Goal: Task Accomplishment & Management: Complete application form

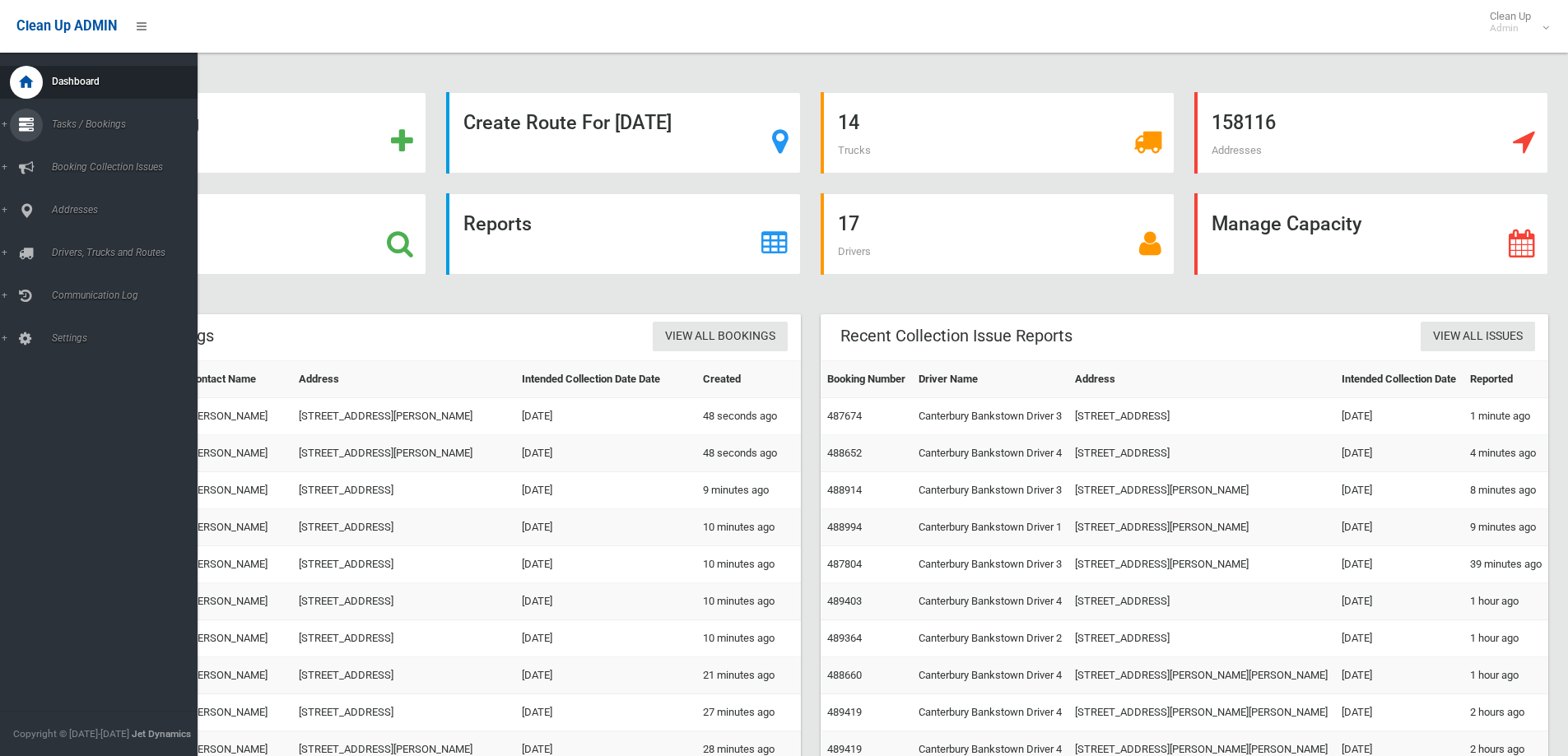
click at [81, 121] on span "Tasks / Bookings" at bounding box center [129, 124] width 163 height 11
click at [55, 245] on span "Search" at bounding box center [122, 245] width 149 height 11
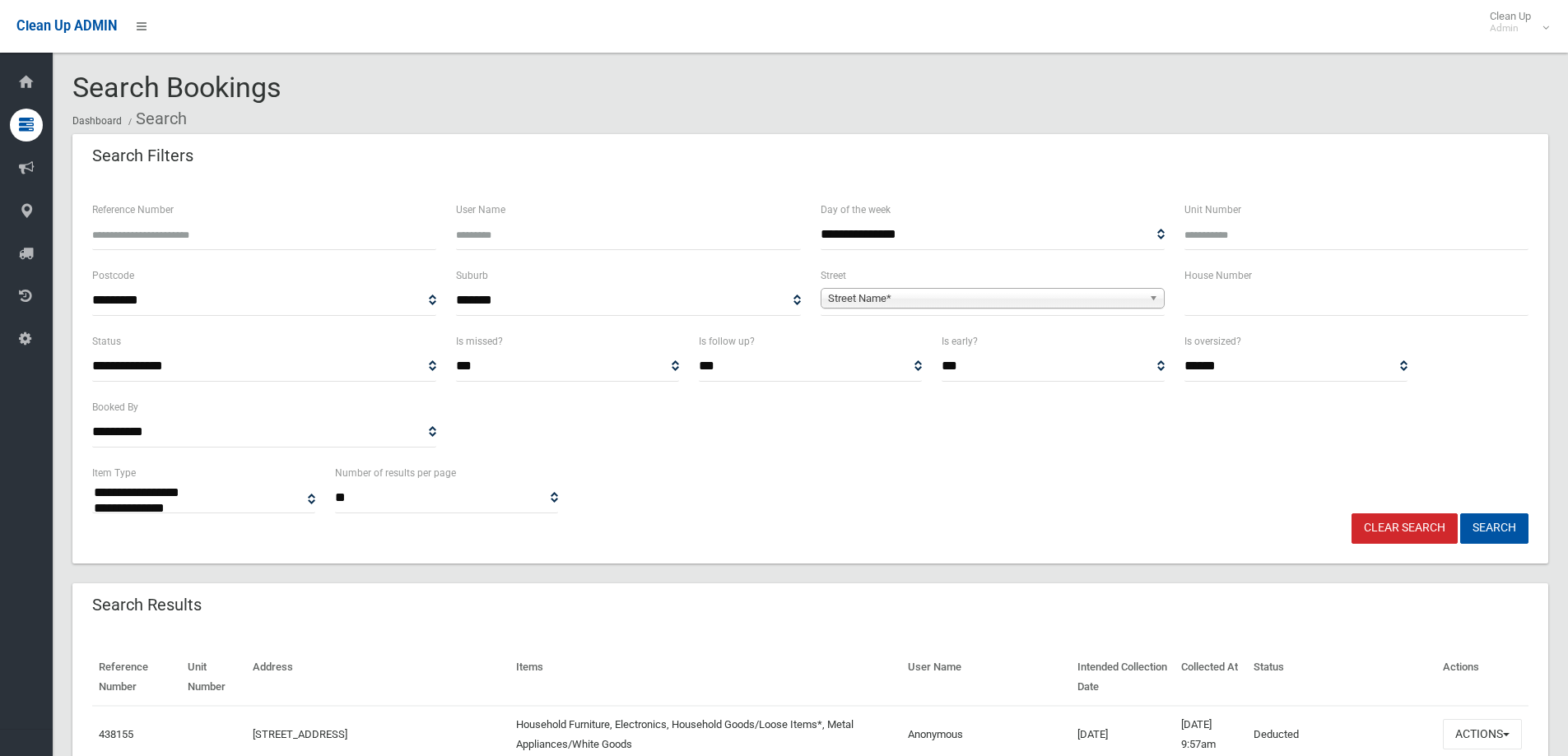
select select
click at [1209, 304] on input "text" at bounding box center [1356, 301] width 344 height 31
type input "**"
click at [852, 300] on span "Street Name*" at bounding box center [984, 298] width 315 height 19
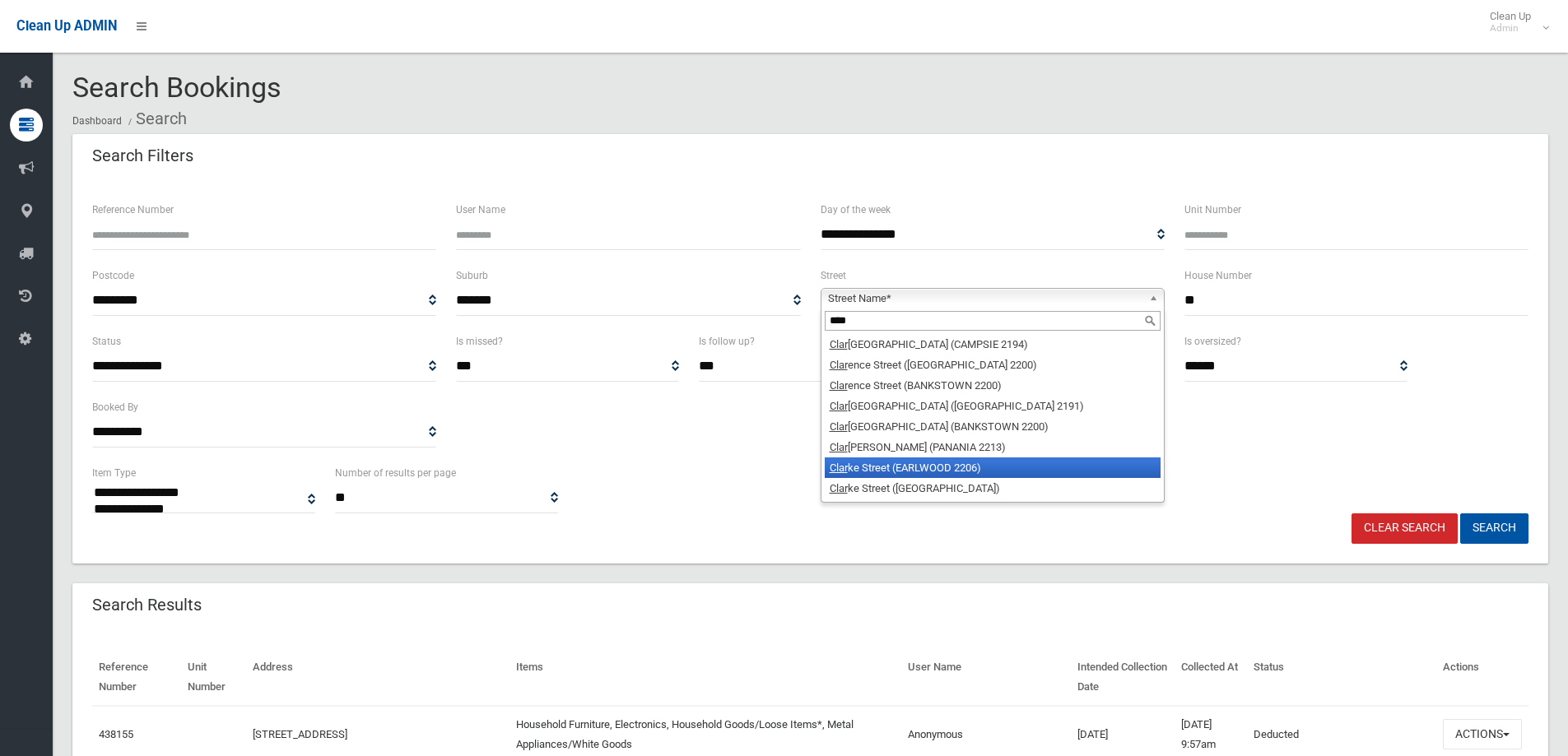
type input "****"
click at [909, 466] on li "Clar ke Street (EARLWOOD 2206)" at bounding box center [993, 468] width 336 height 20
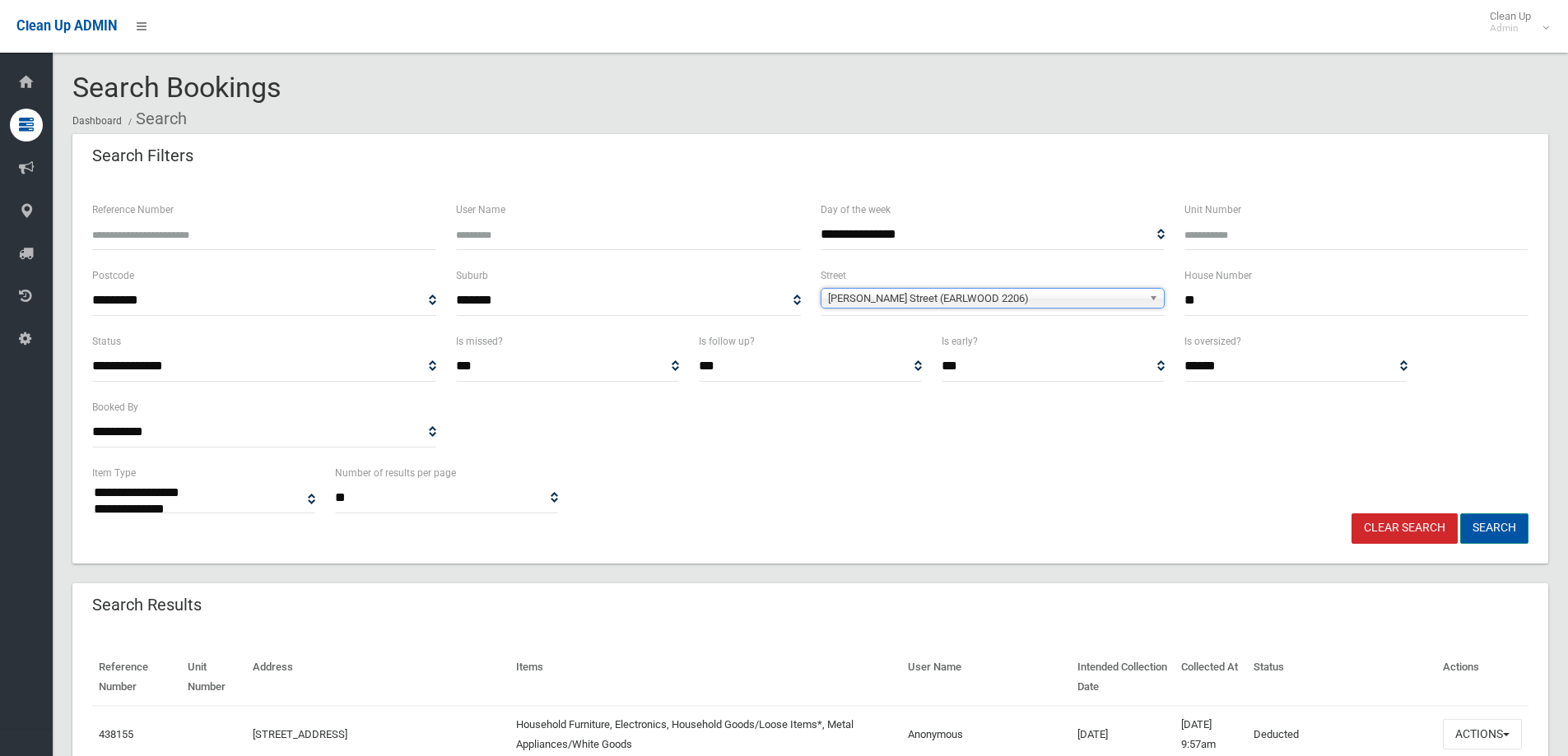
click at [1485, 526] on button "Search" at bounding box center [1495, 529] width 69 height 31
click at [1485, 525] on button "Search" at bounding box center [1495, 529] width 69 height 31
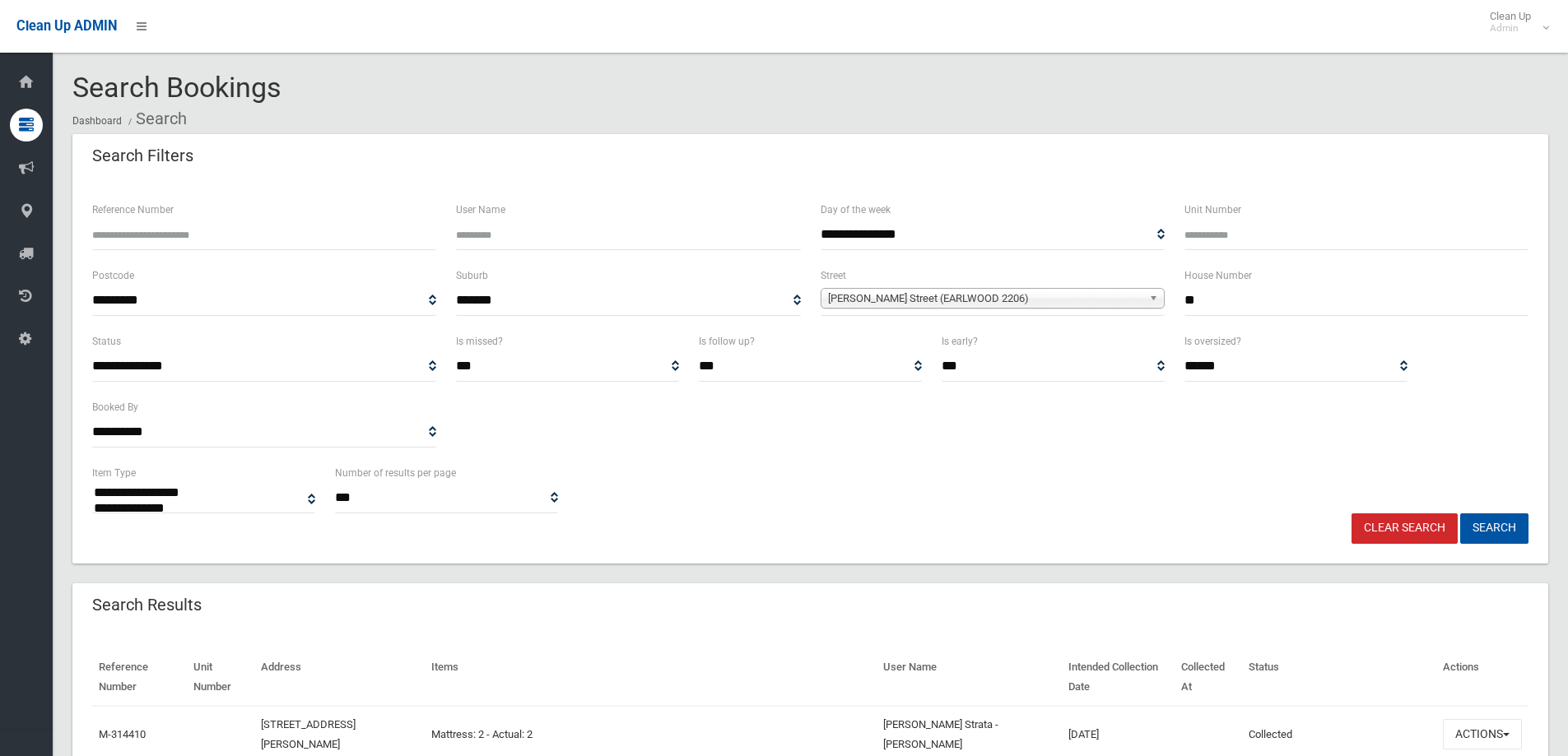
select select
click at [1497, 536] on button "Search" at bounding box center [1495, 529] width 69 height 31
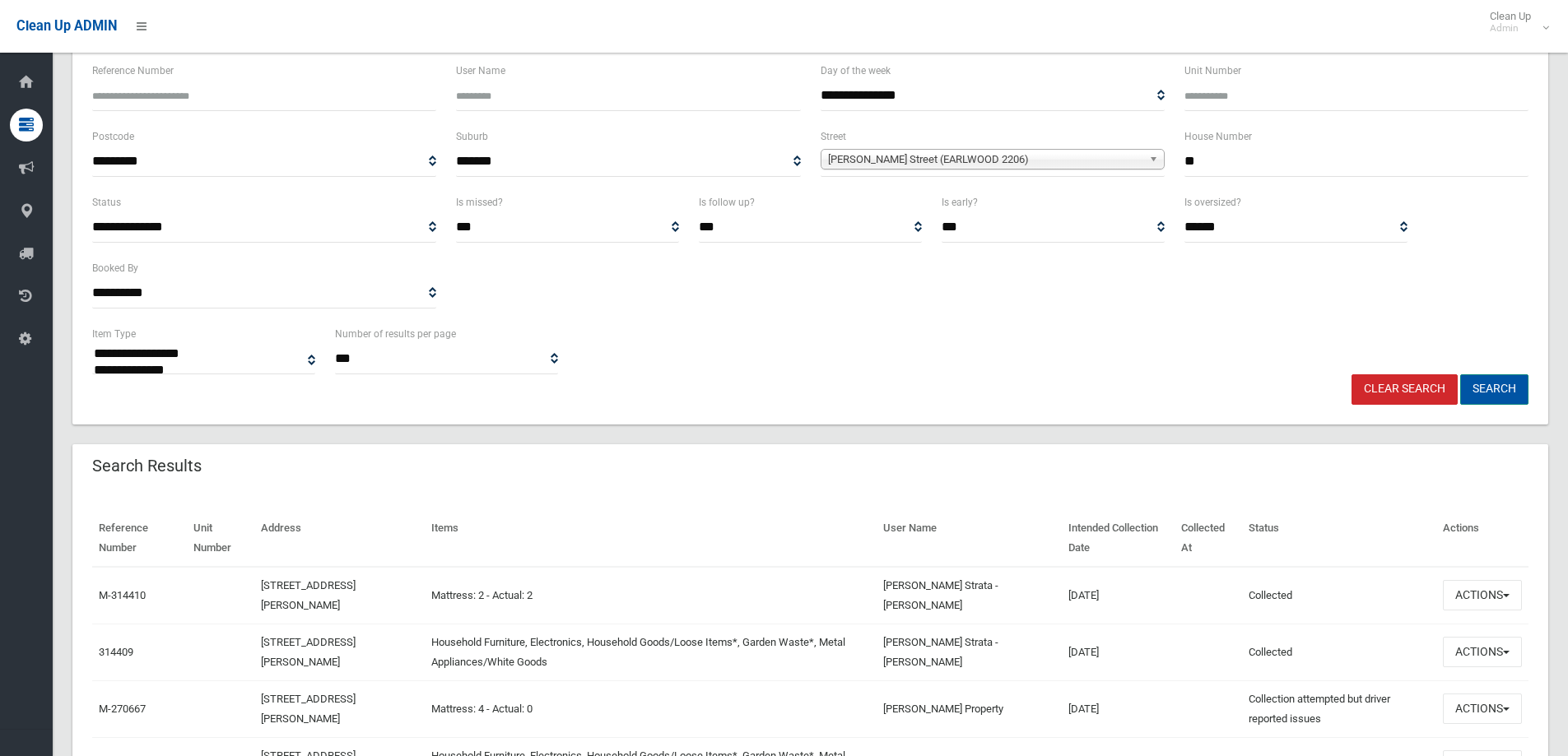
scroll to position [164, 0]
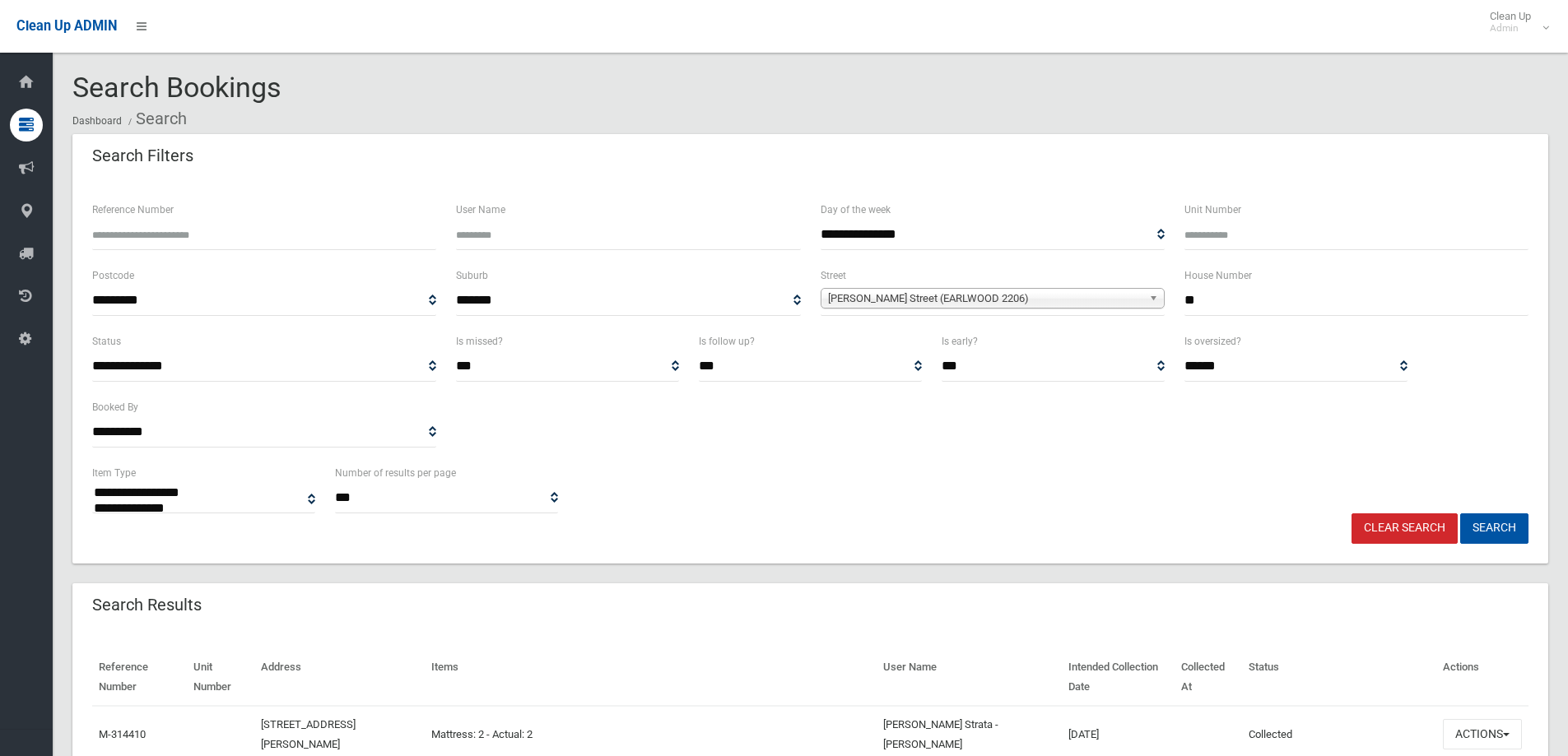
select select
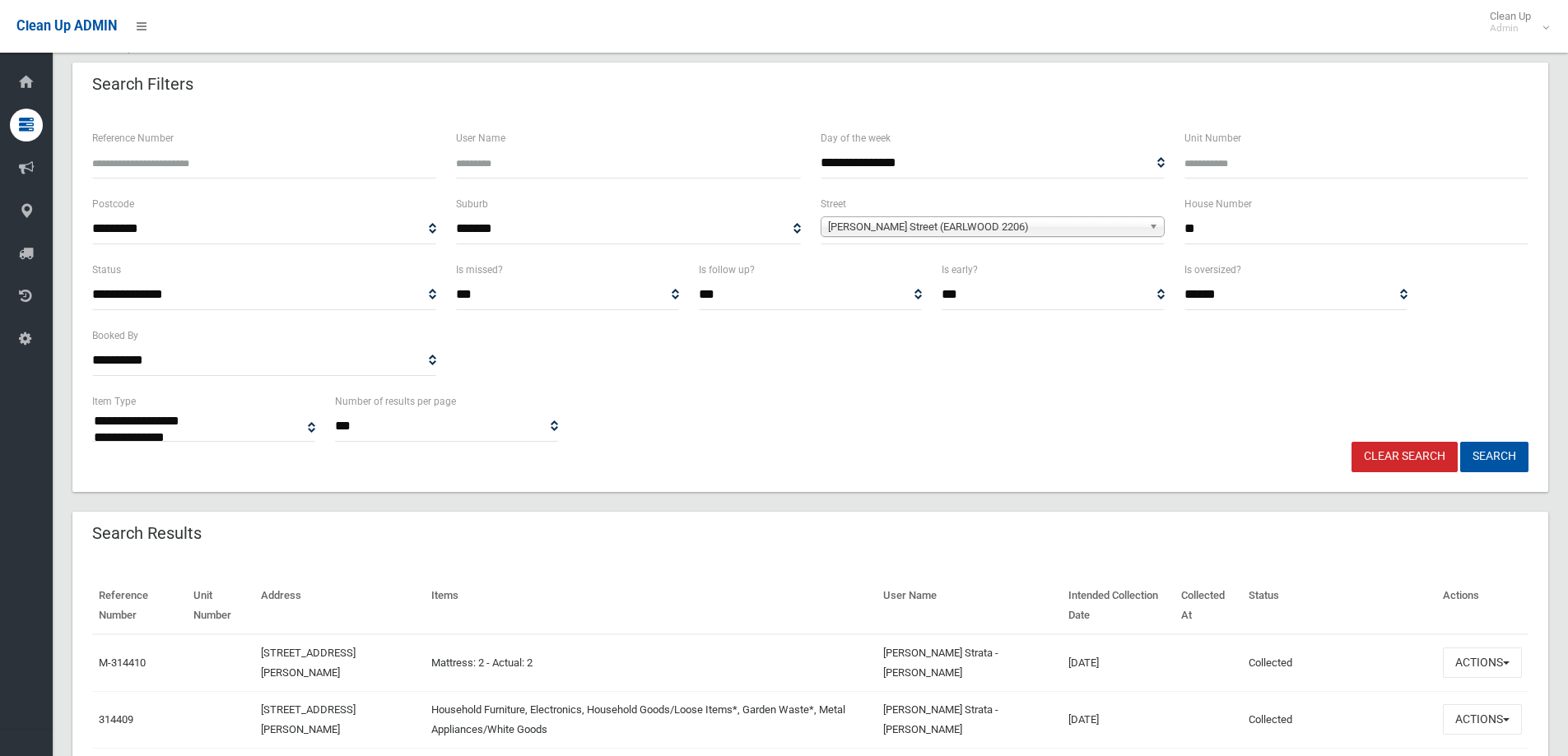
scroll to position [164, 0]
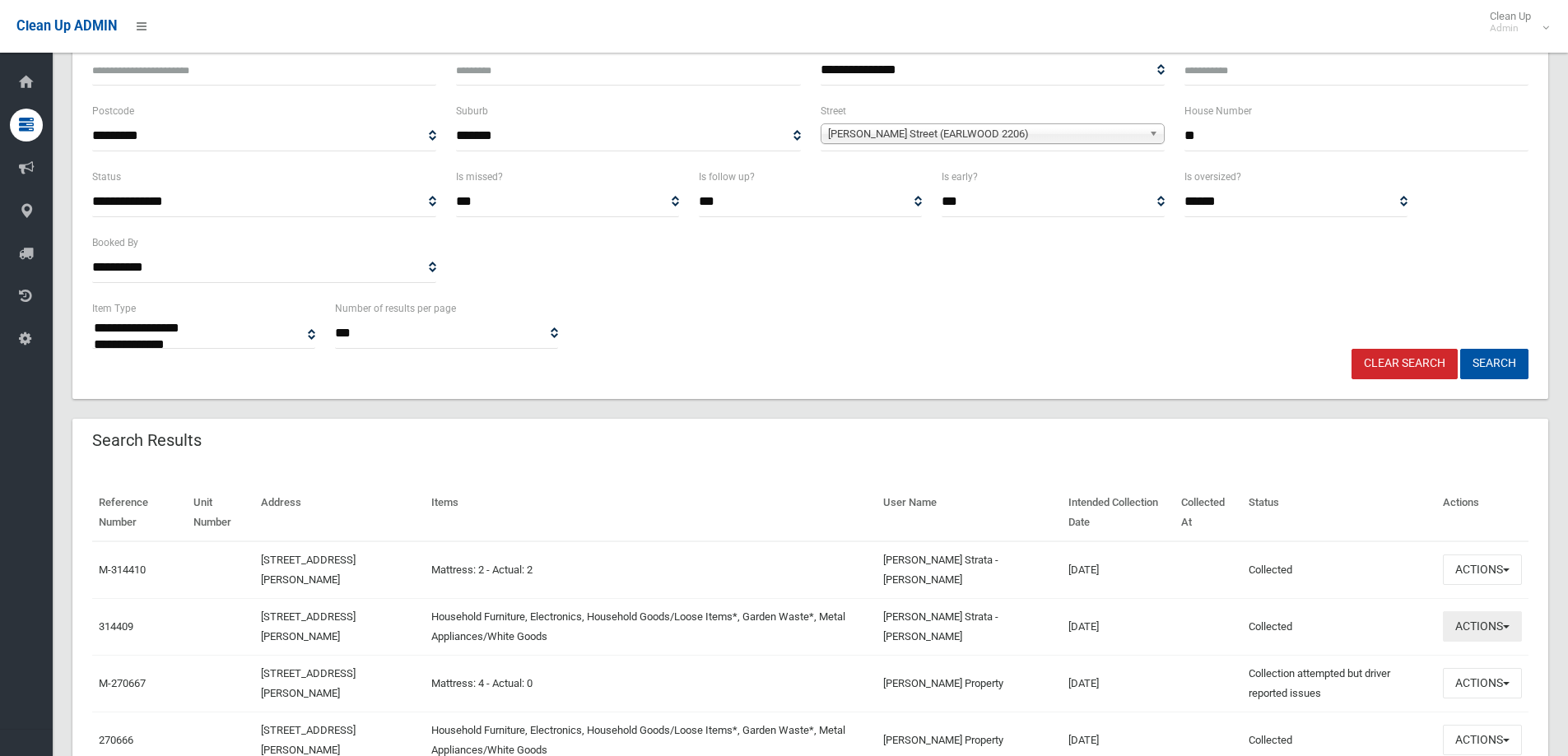
click at [1480, 624] on button "Actions" at bounding box center [1482, 626] width 79 height 31
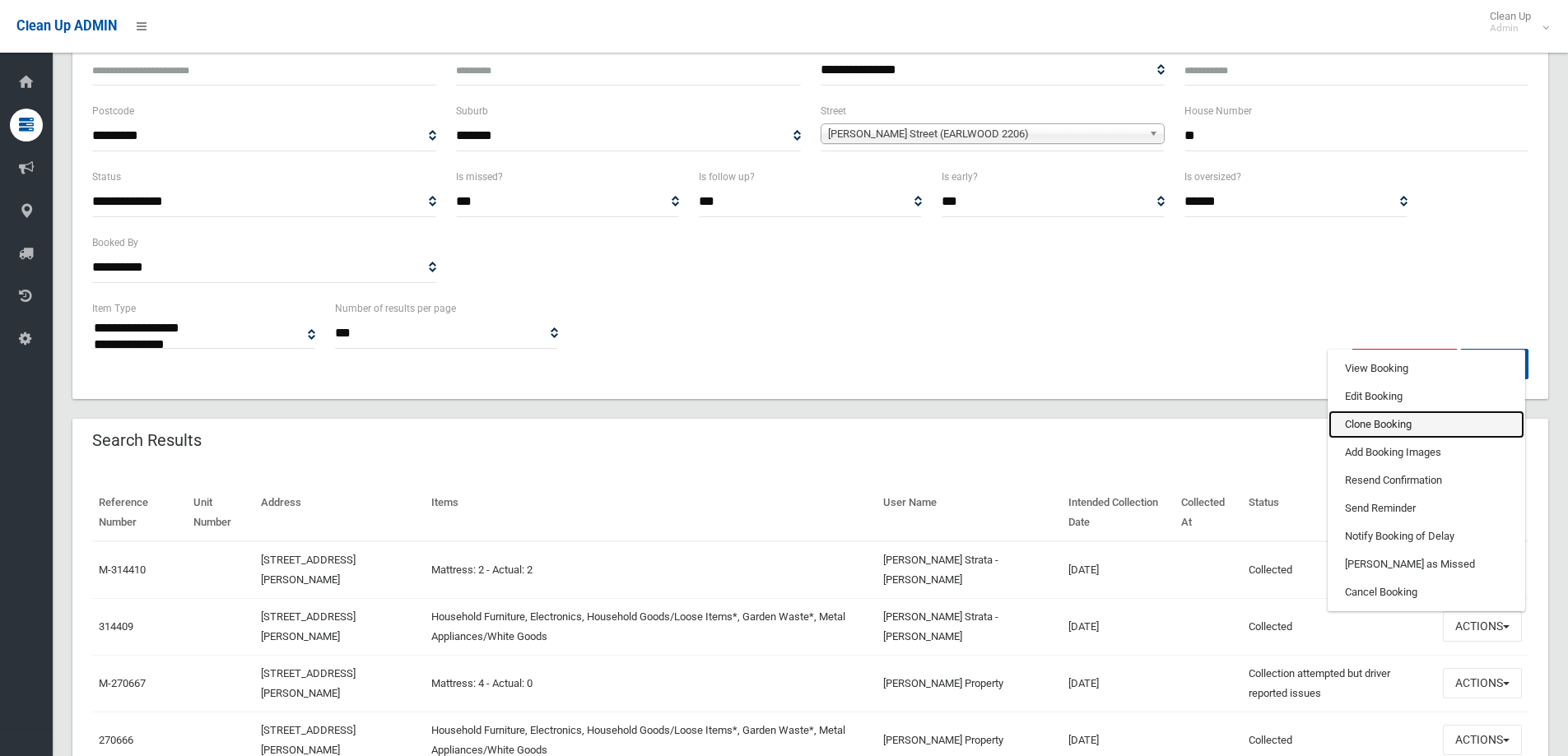
click at [1368, 423] on link "Clone Booking" at bounding box center [1426, 425] width 196 height 28
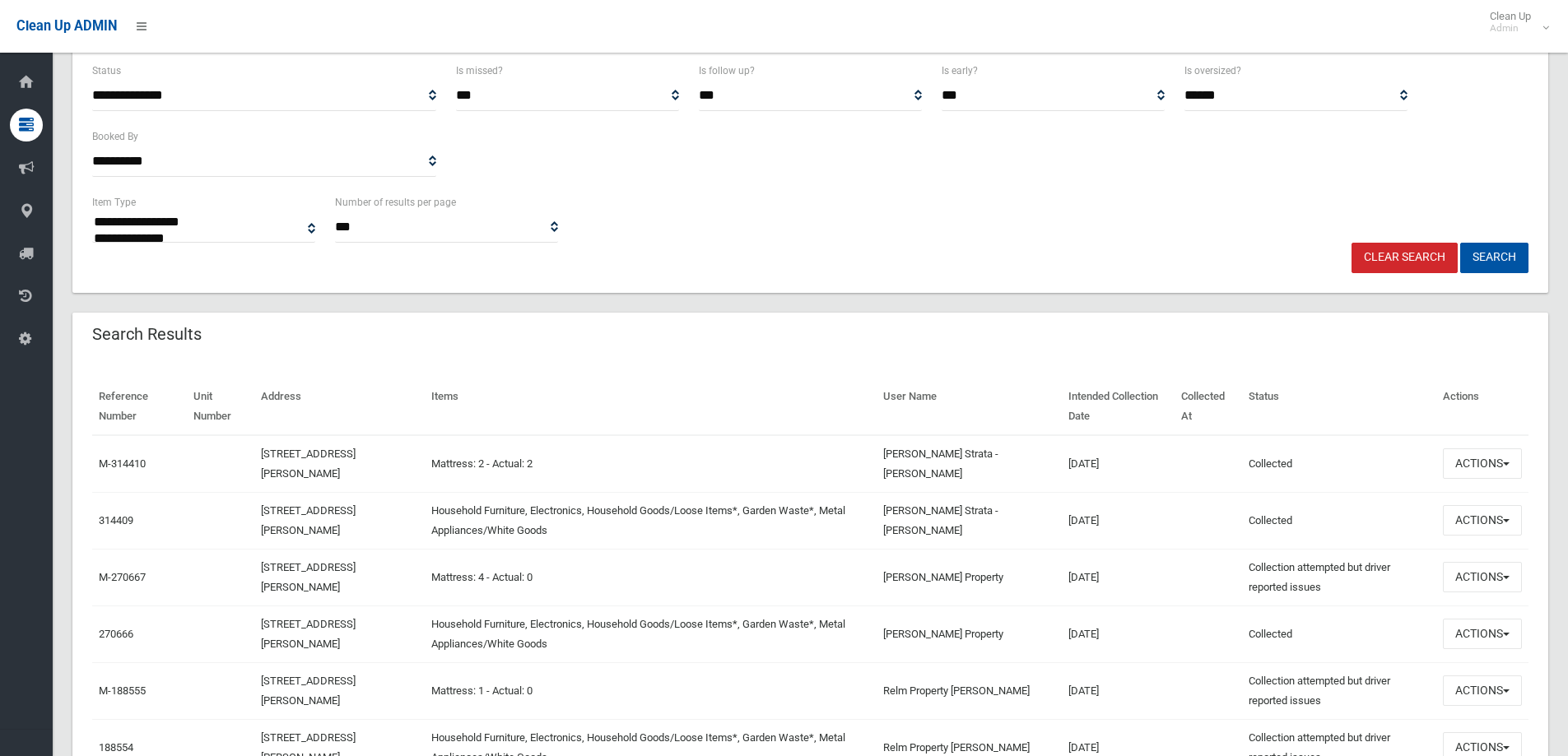
scroll to position [83, 0]
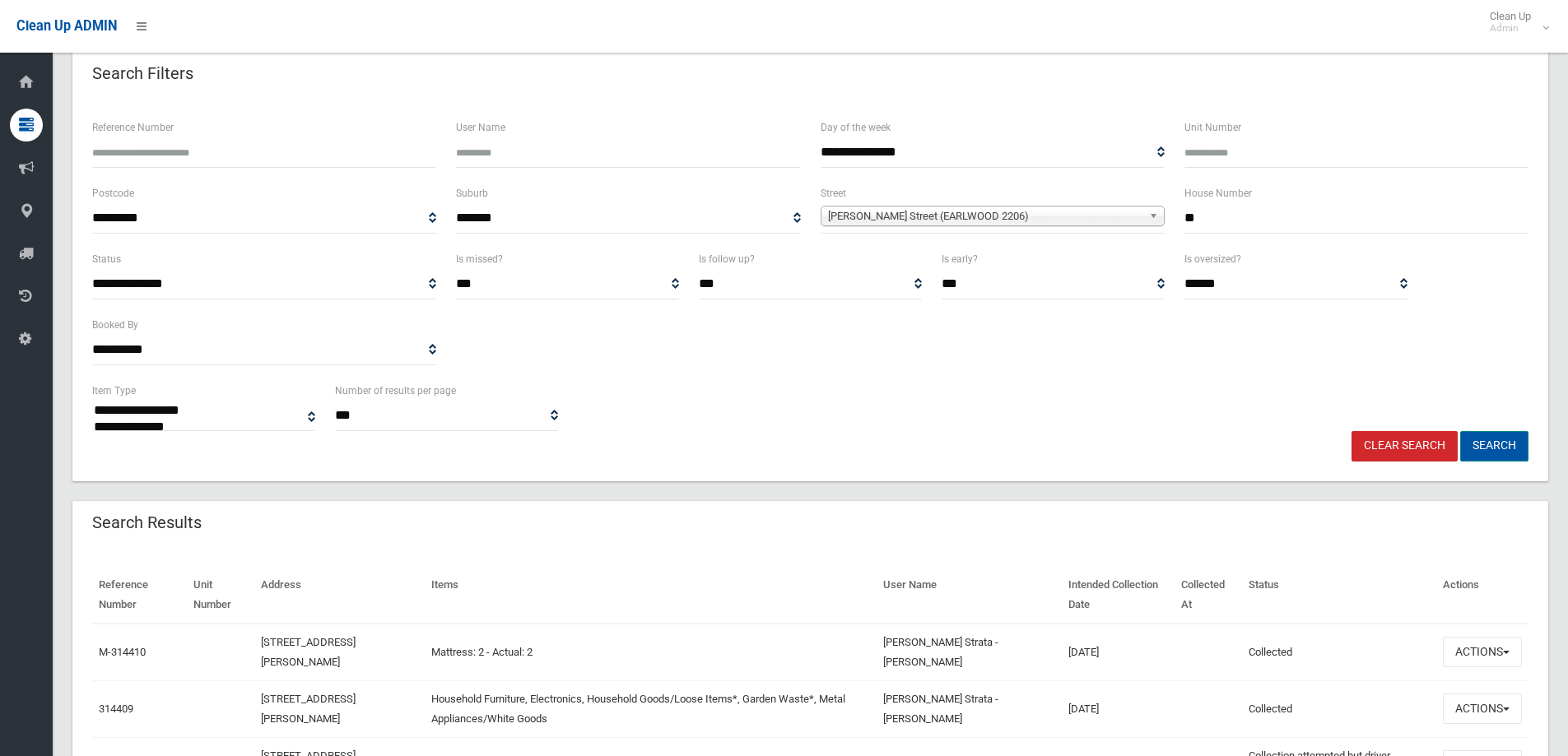
click at [1499, 441] on button "Search" at bounding box center [1495, 446] width 69 height 31
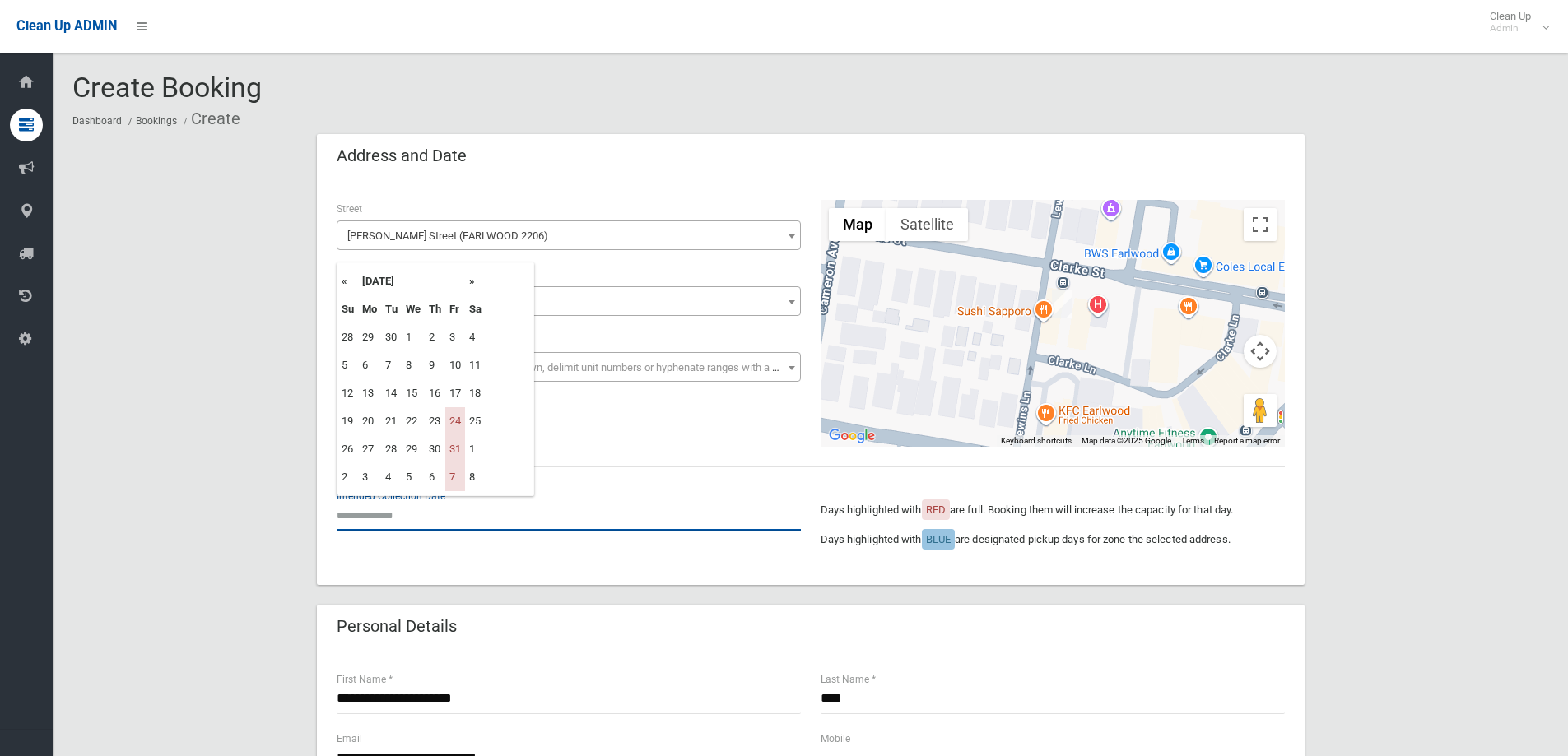
click at [387, 524] on input "text" at bounding box center [569, 515] width 464 height 31
click at [470, 279] on th "»" at bounding box center [475, 281] width 20 height 28
click at [457, 392] on td "14" at bounding box center [455, 393] width 19 height 28
type input "**********"
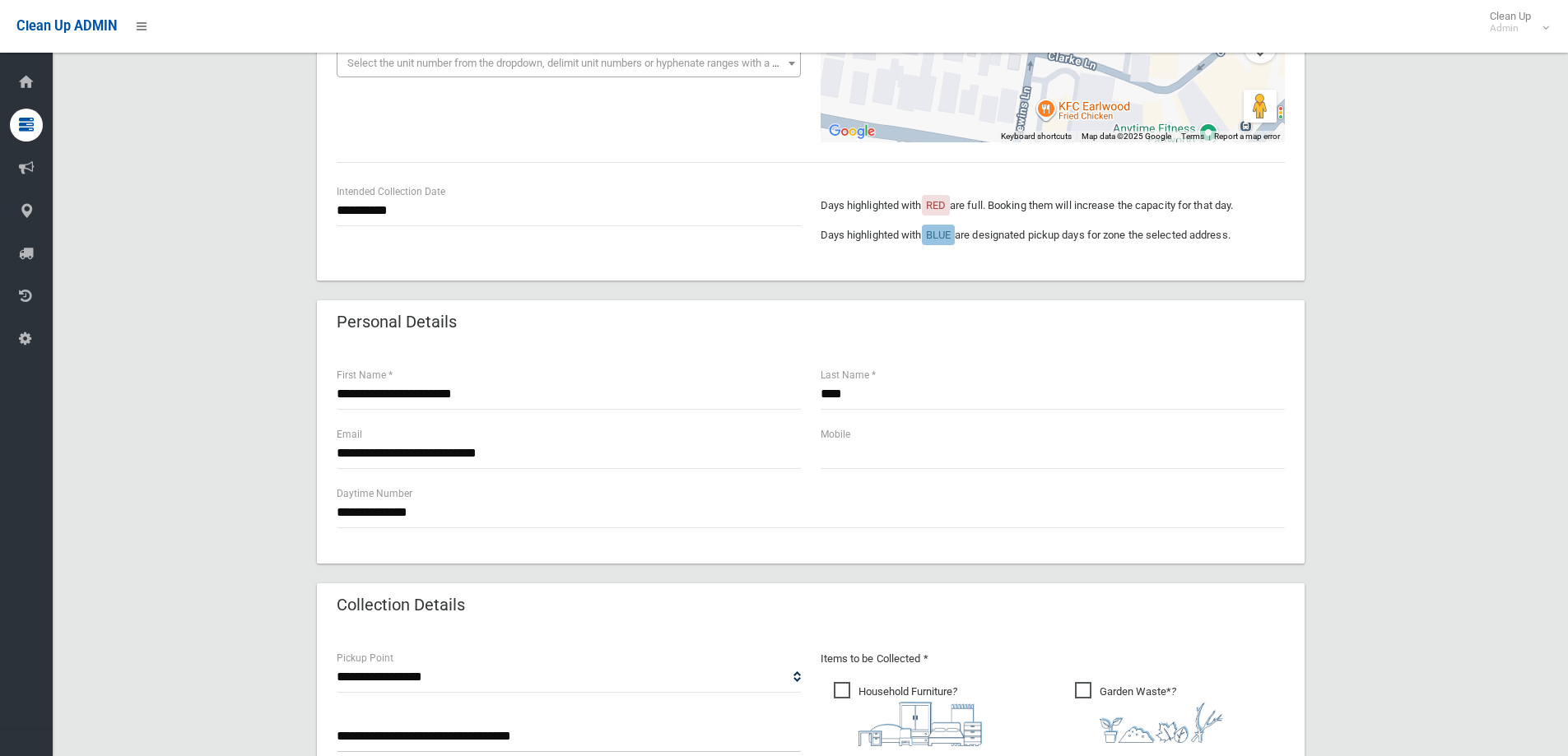
scroll to position [329, 0]
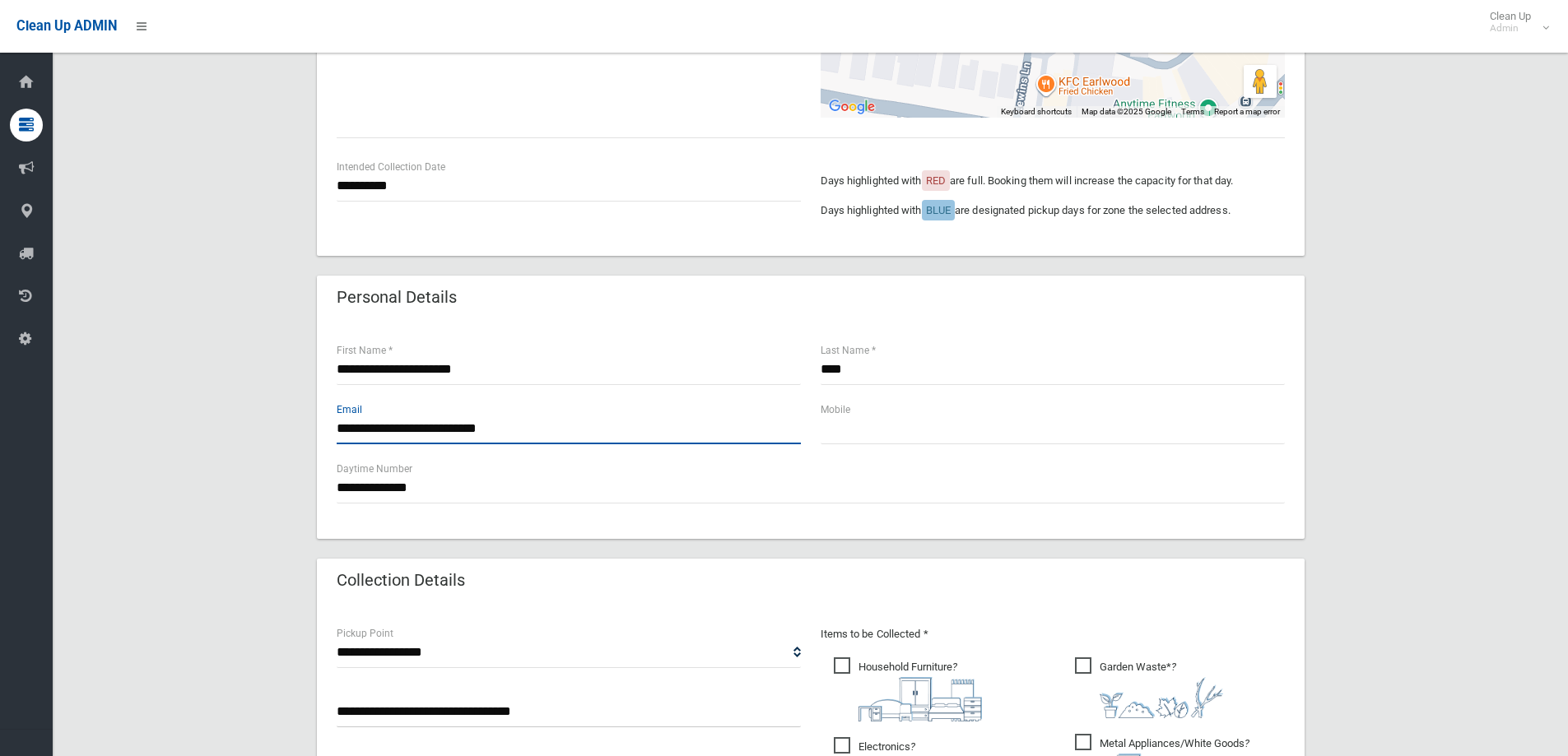
click at [388, 430] on input "**********" at bounding box center [569, 429] width 464 height 31
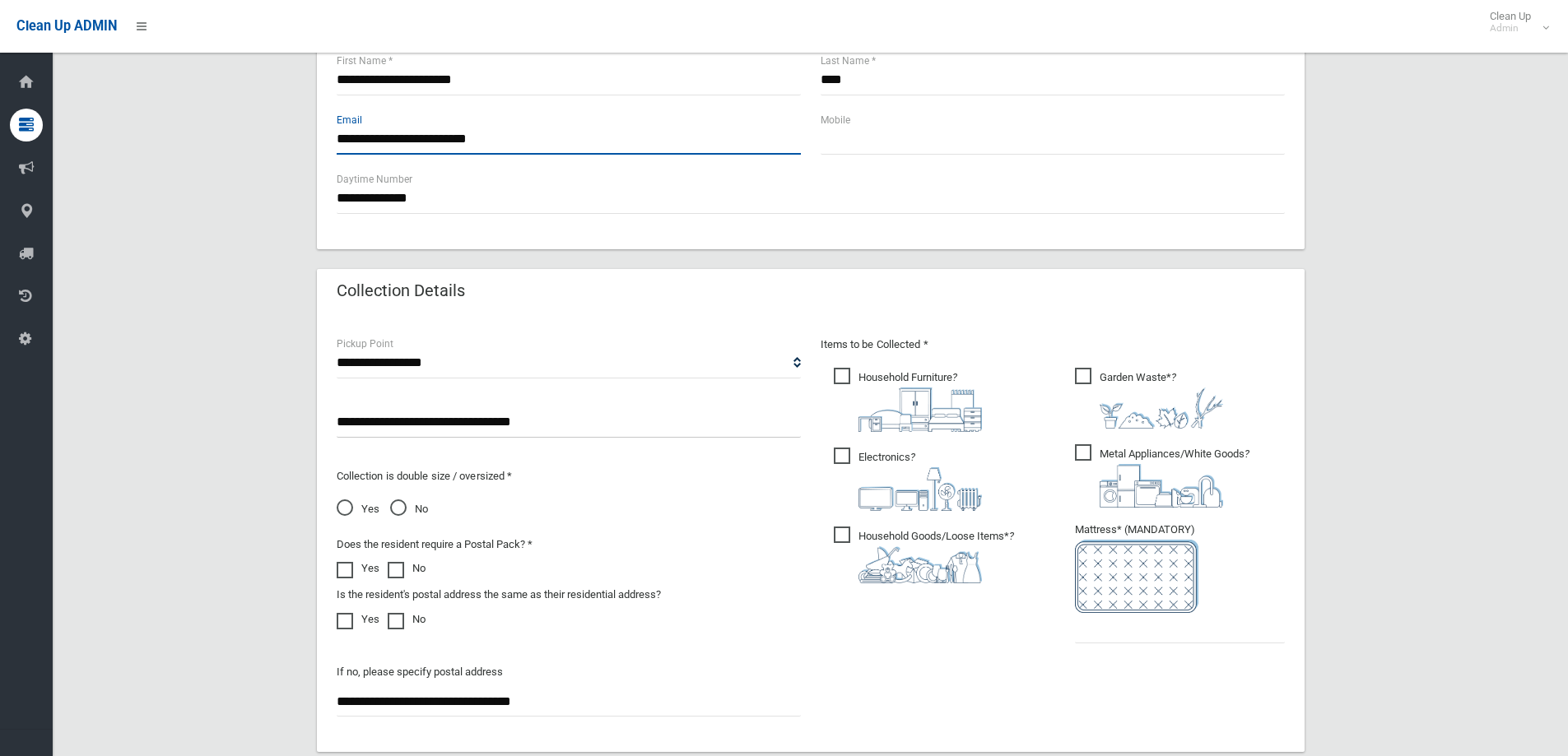
scroll to position [659, 0]
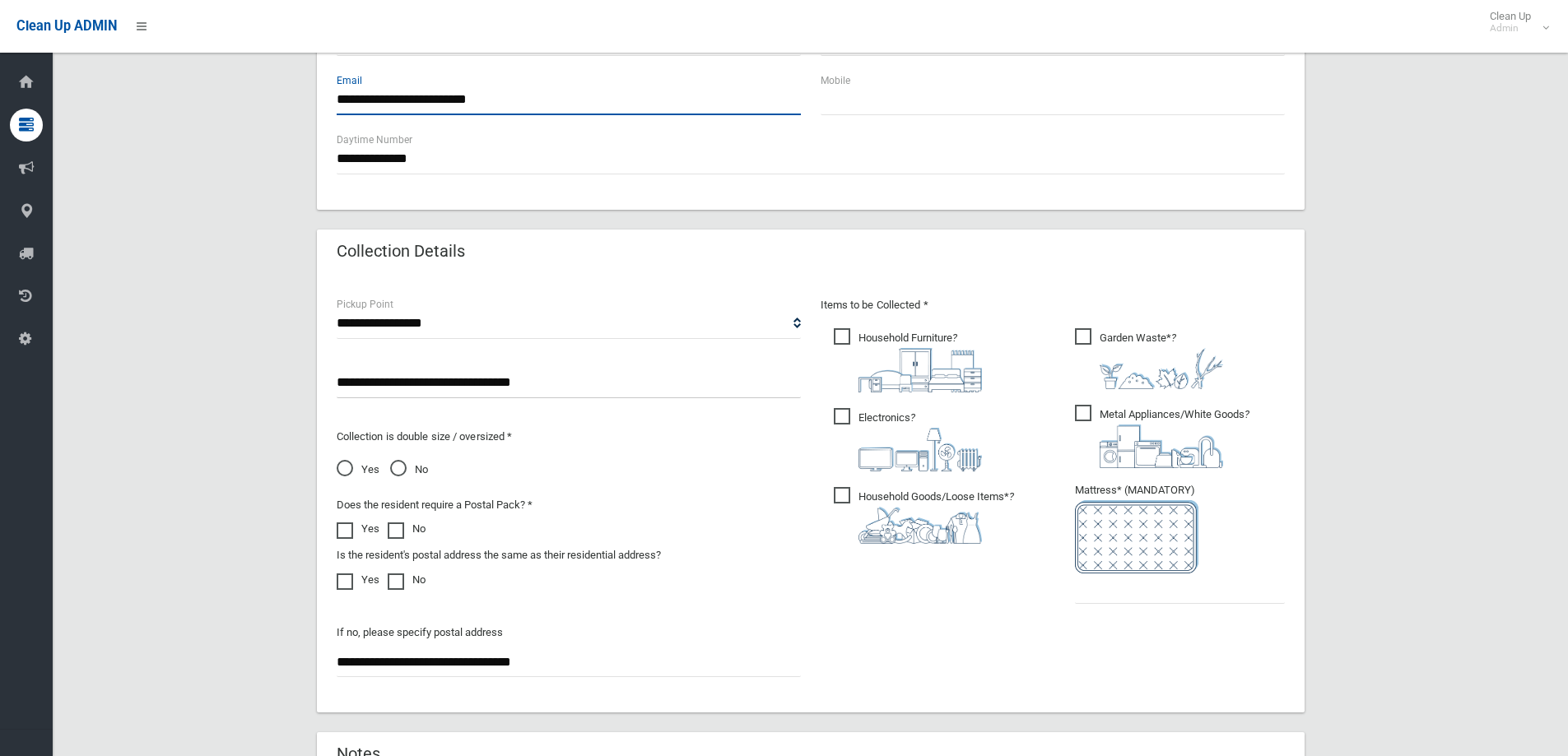
type input "**********"
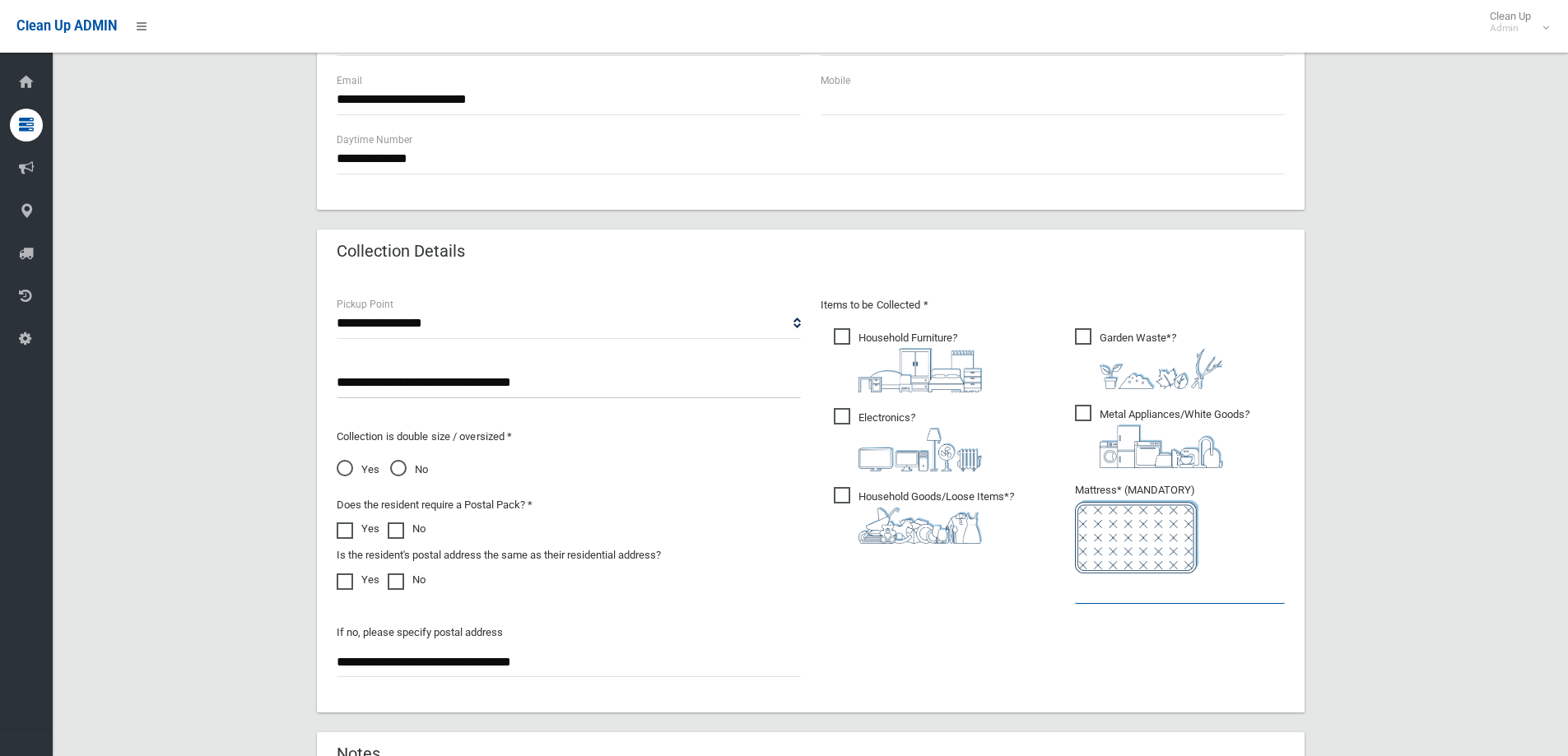
click at [1160, 599] on input "text" at bounding box center [1180, 588] width 210 height 31
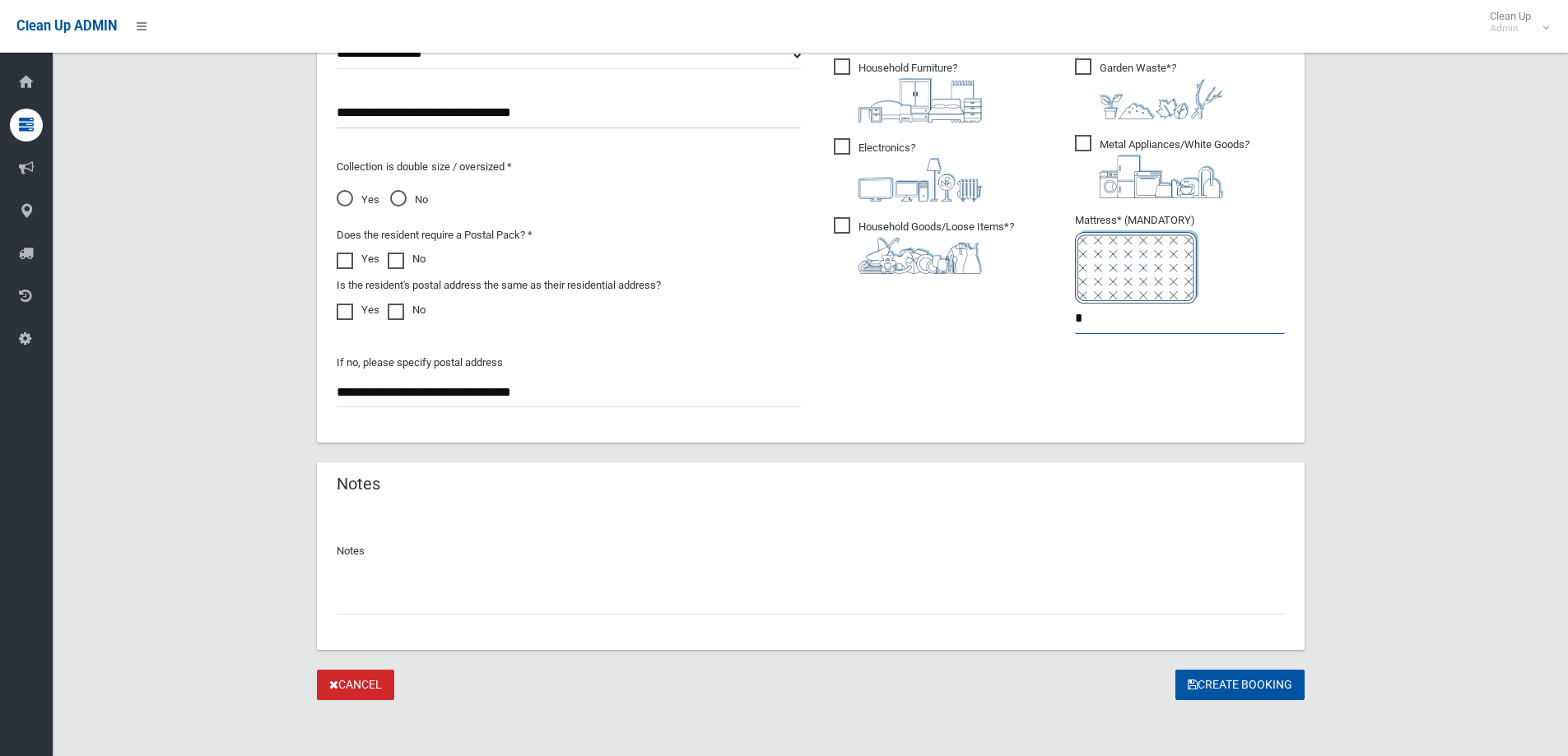
scroll to position [931, 0]
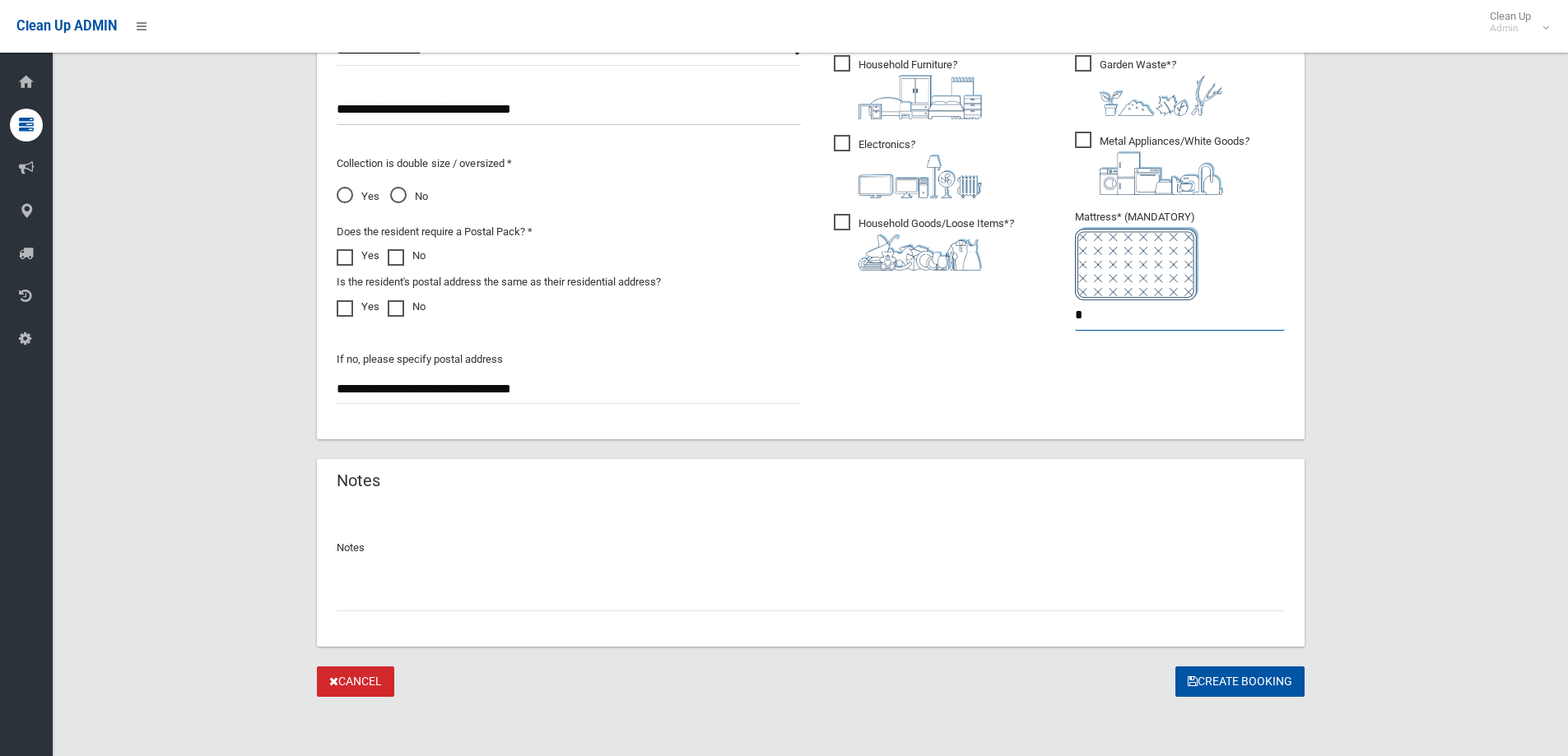
type input "*"
click at [361, 597] on input "text" at bounding box center [811, 596] width 948 height 31
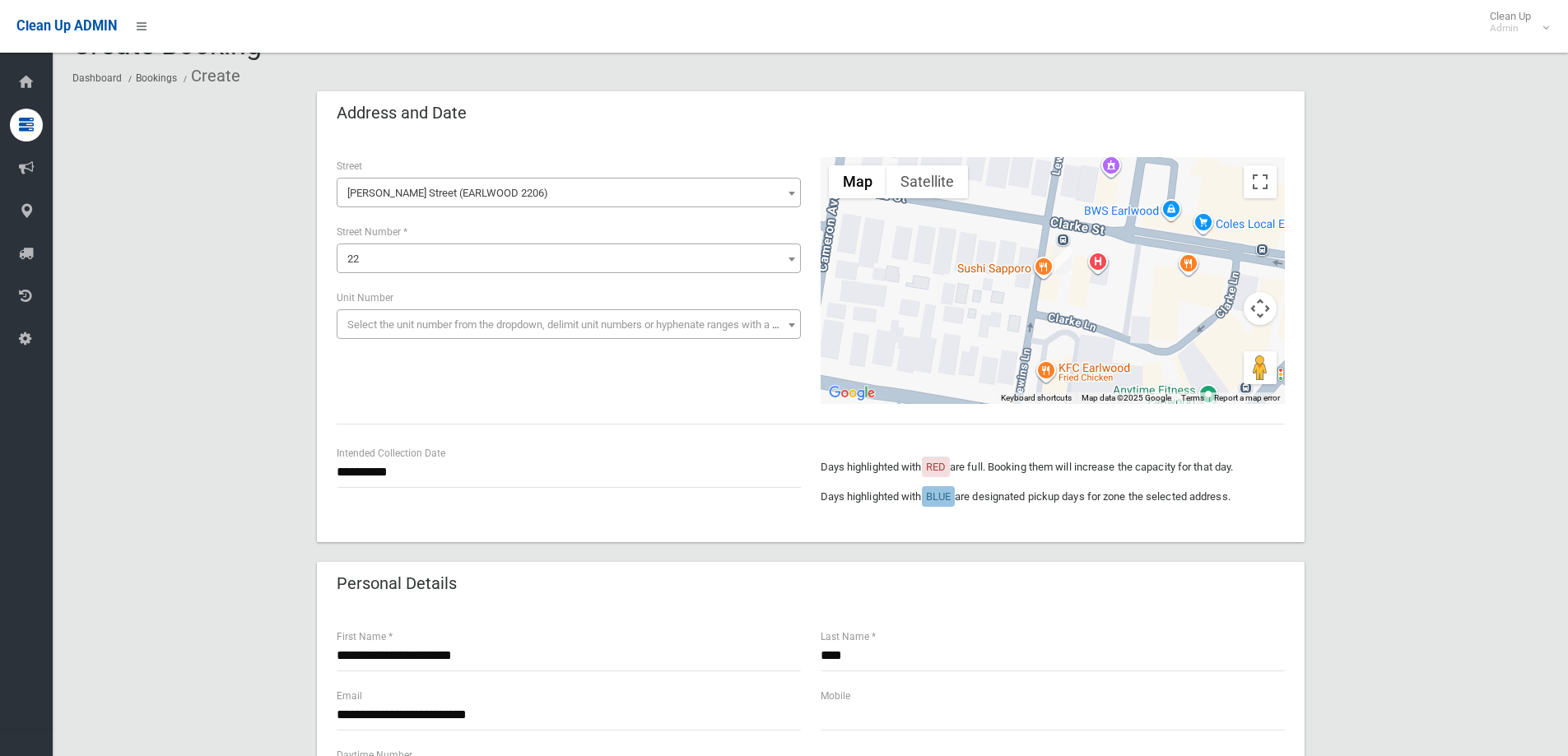
scroll to position [83, 0]
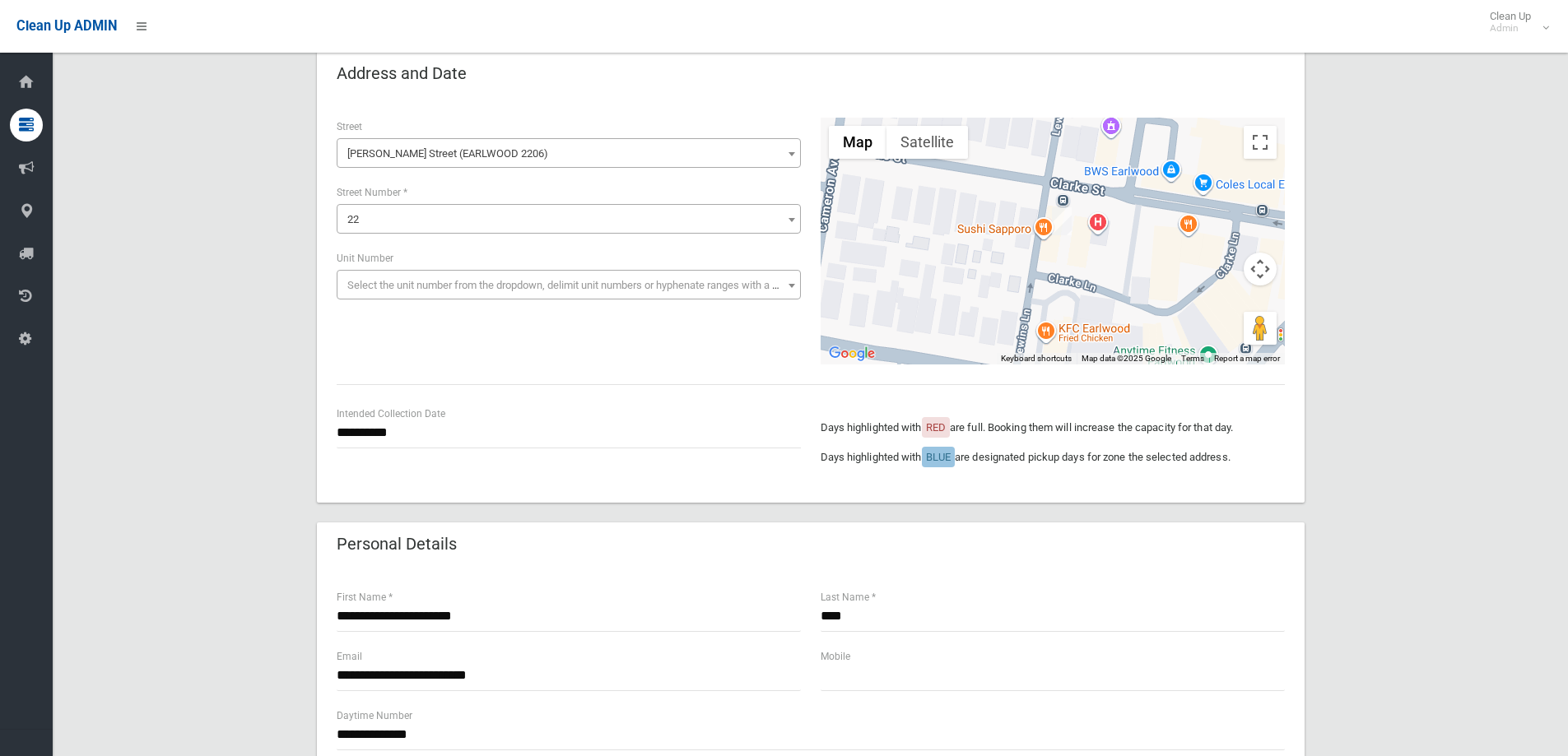
type input "**********"
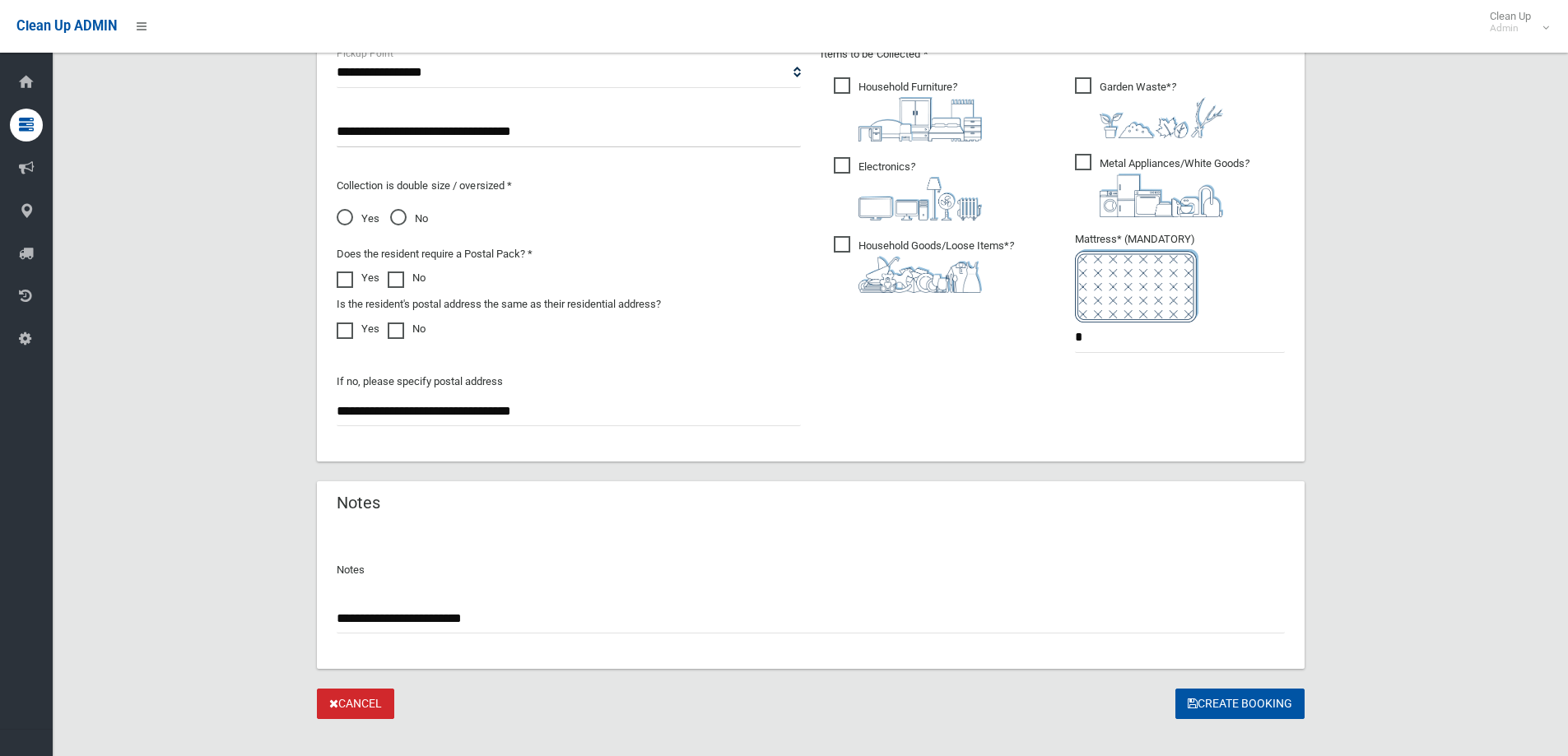
scroll to position [931, 0]
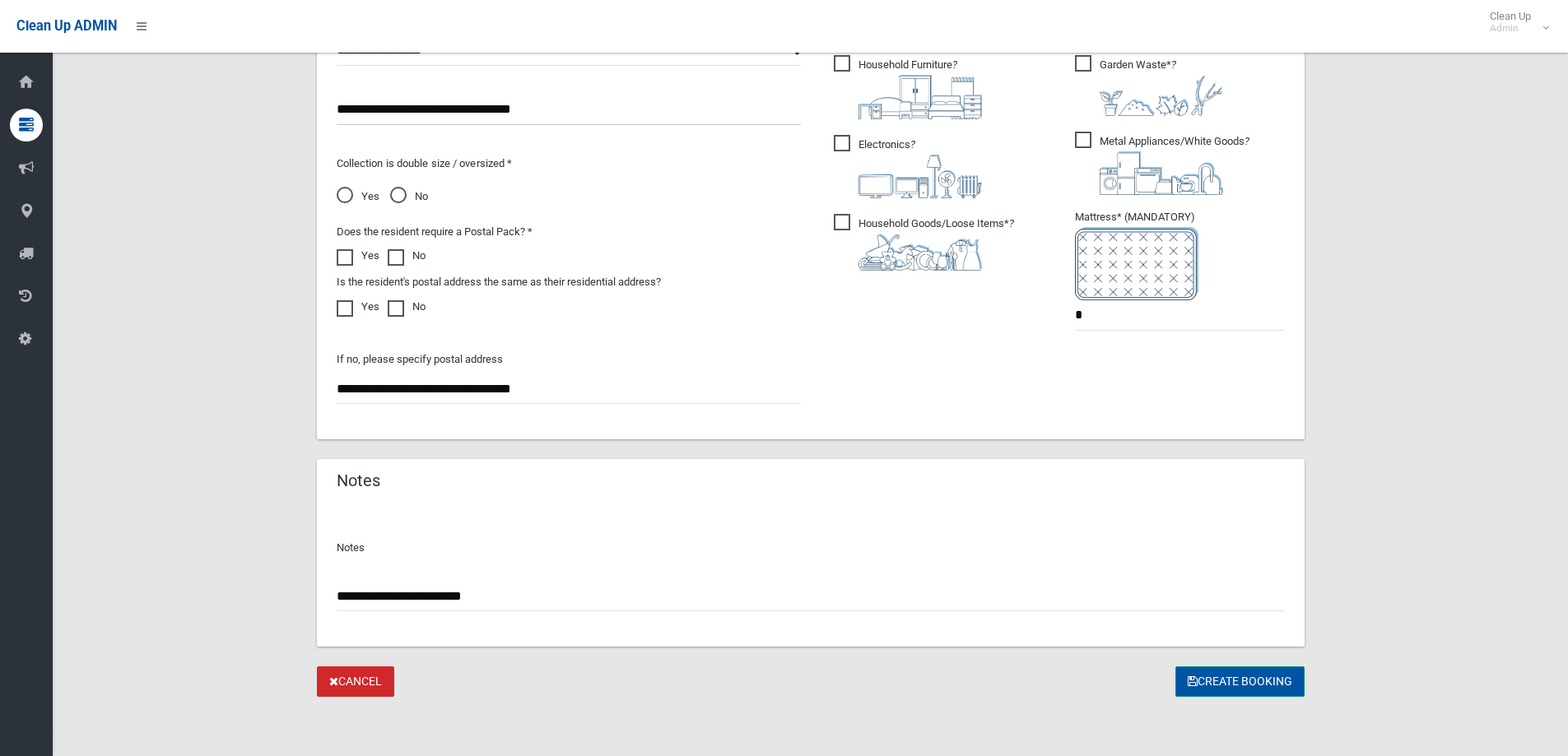
click at [1216, 686] on button "Create Booking" at bounding box center [1240, 682] width 129 height 31
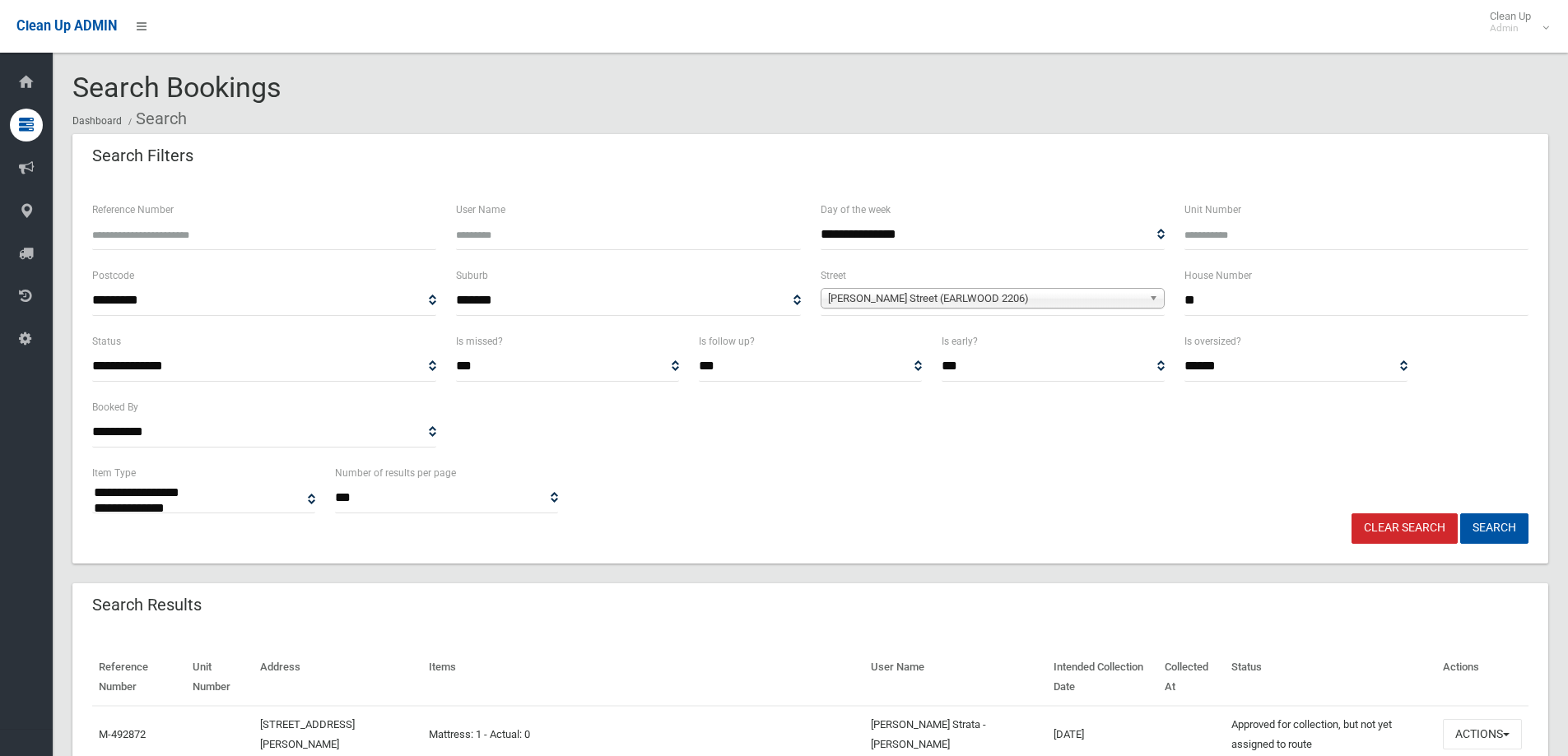
select select
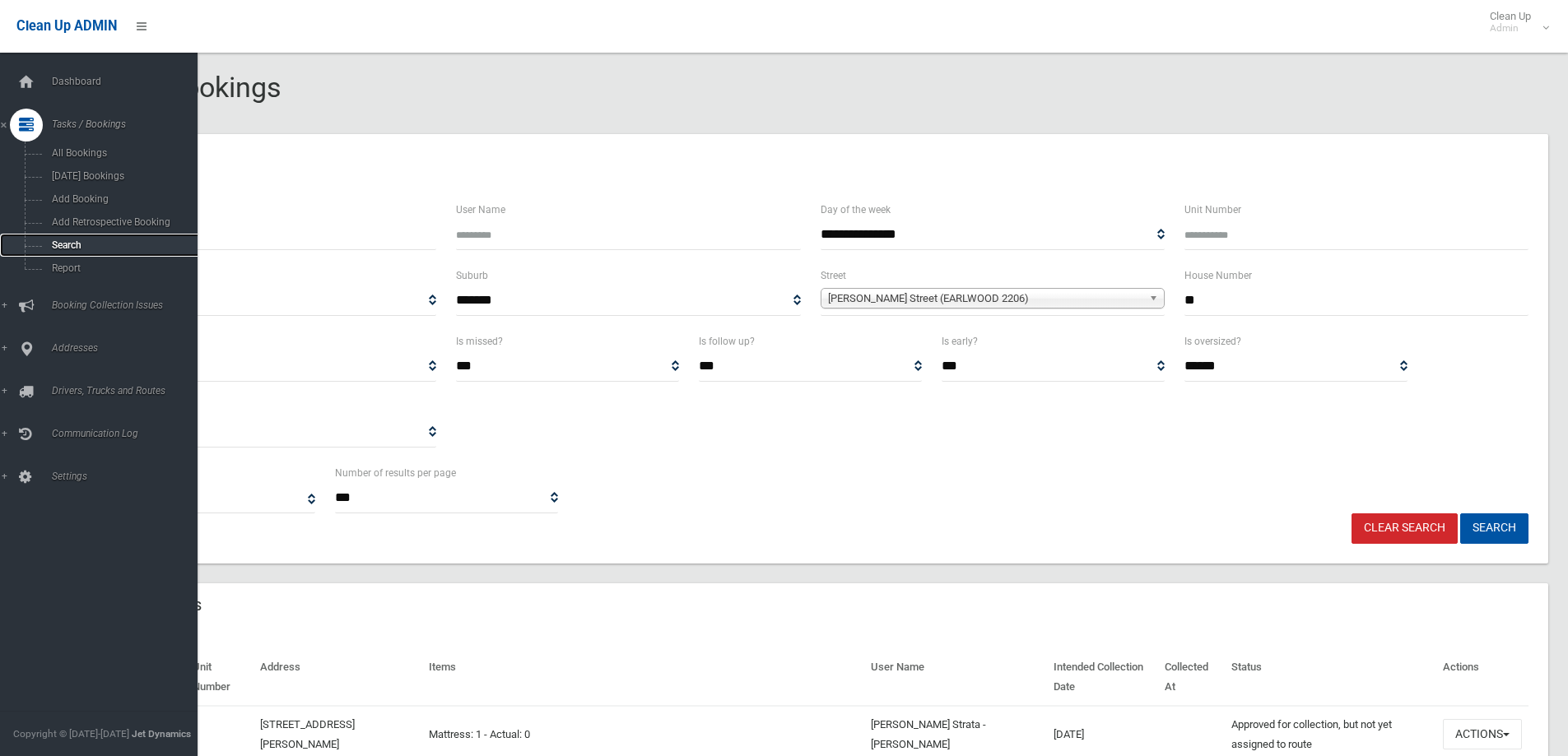
click at [70, 244] on span "Search" at bounding box center [122, 245] width 149 height 11
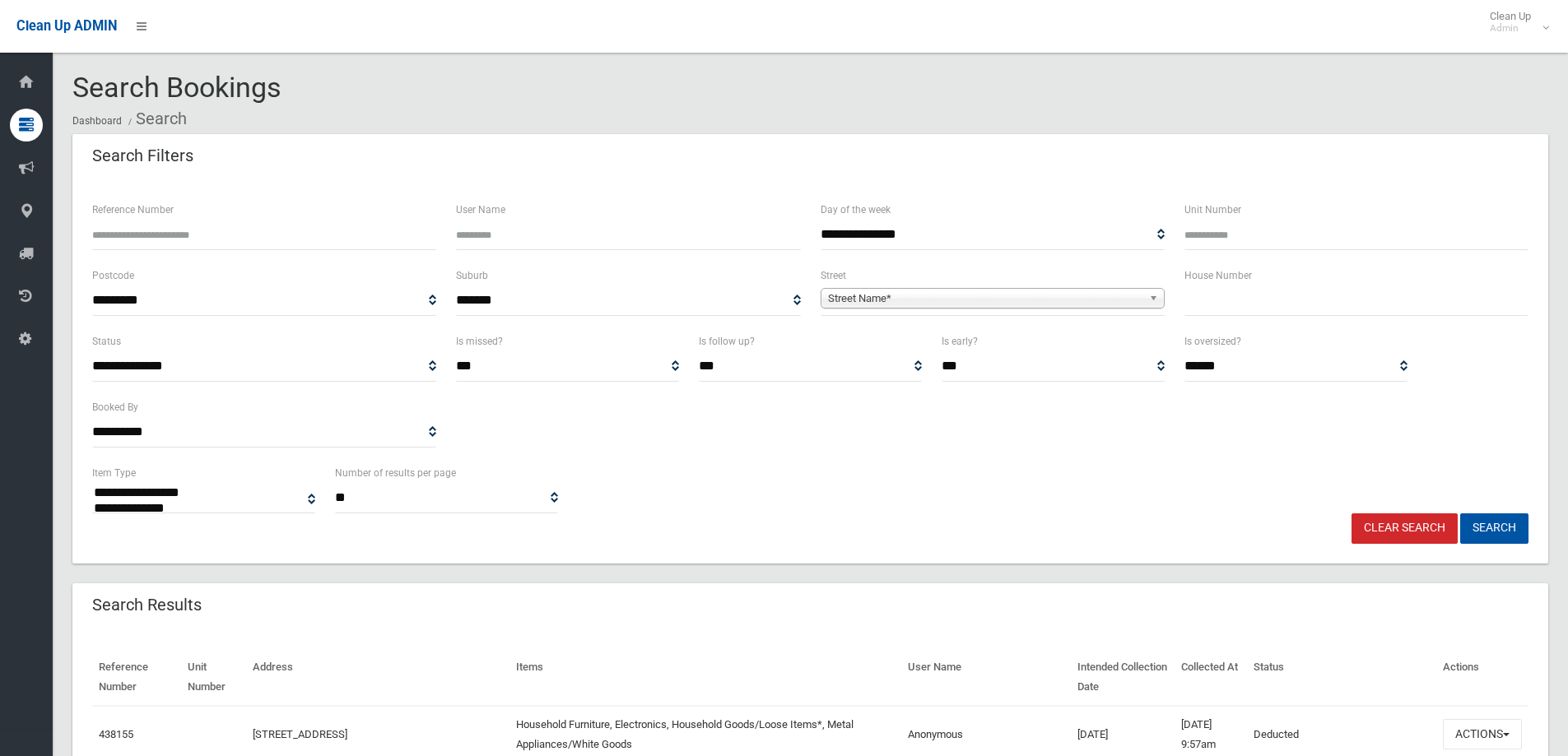
select select
click at [1220, 304] on input "text" at bounding box center [1356, 301] width 344 height 31
type input "***"
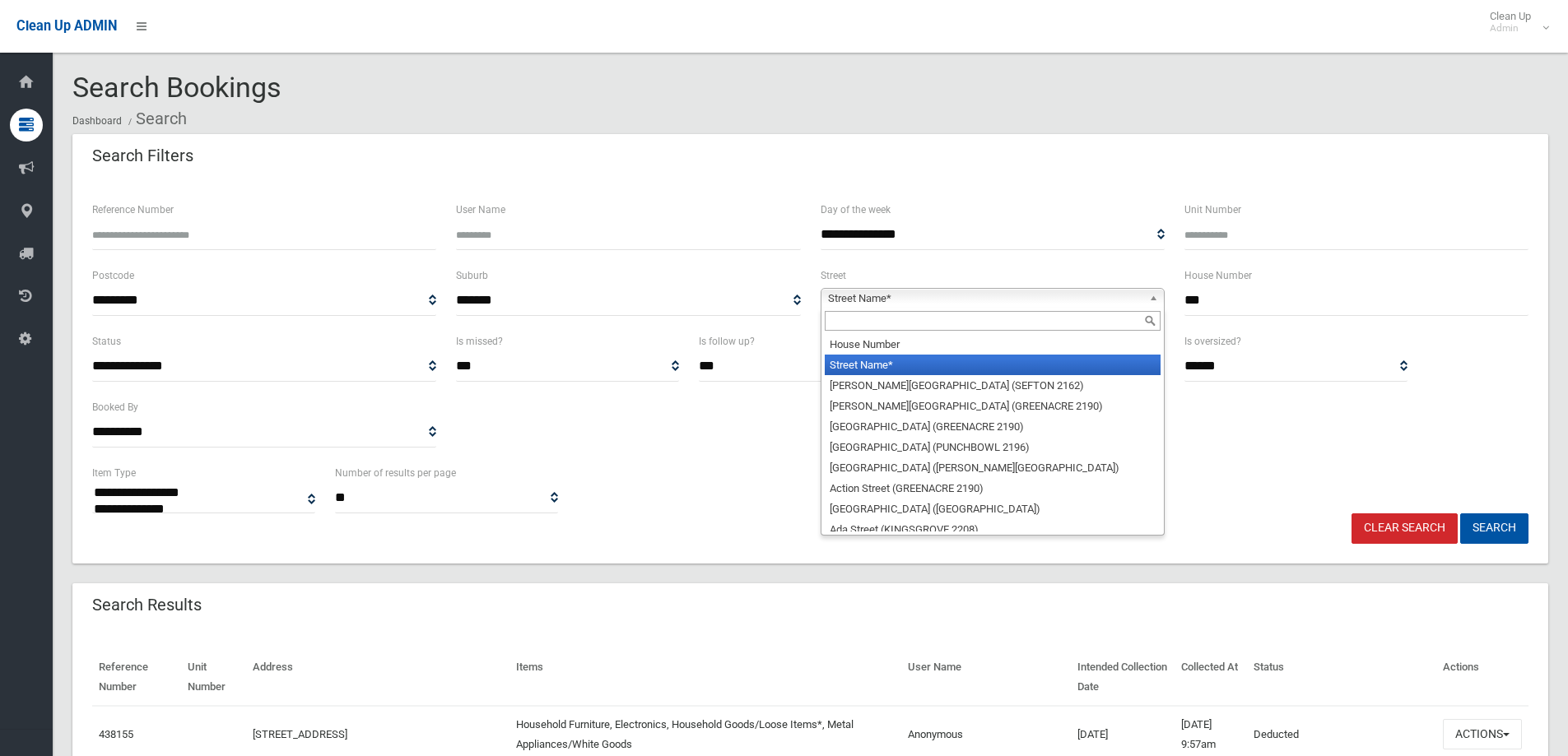
click at [872, 300] on span "Street Name*" at bounding box center [984, 298] width 315 height 19
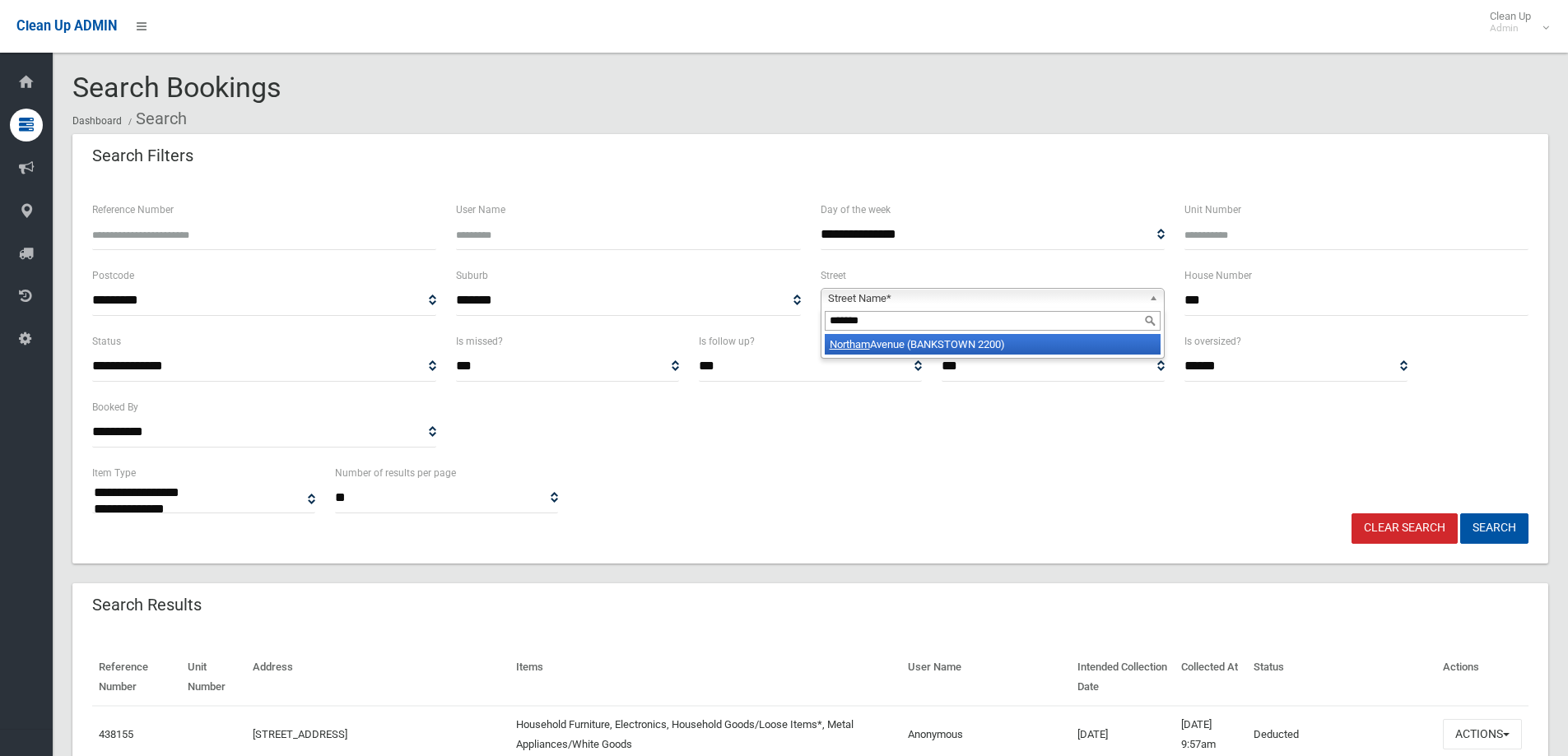
type input "*******"
click at [887, 345] on li "Northam Avenue (BANKSTOWN 2200)" at bounding box center [993, 344] width 336 height 20
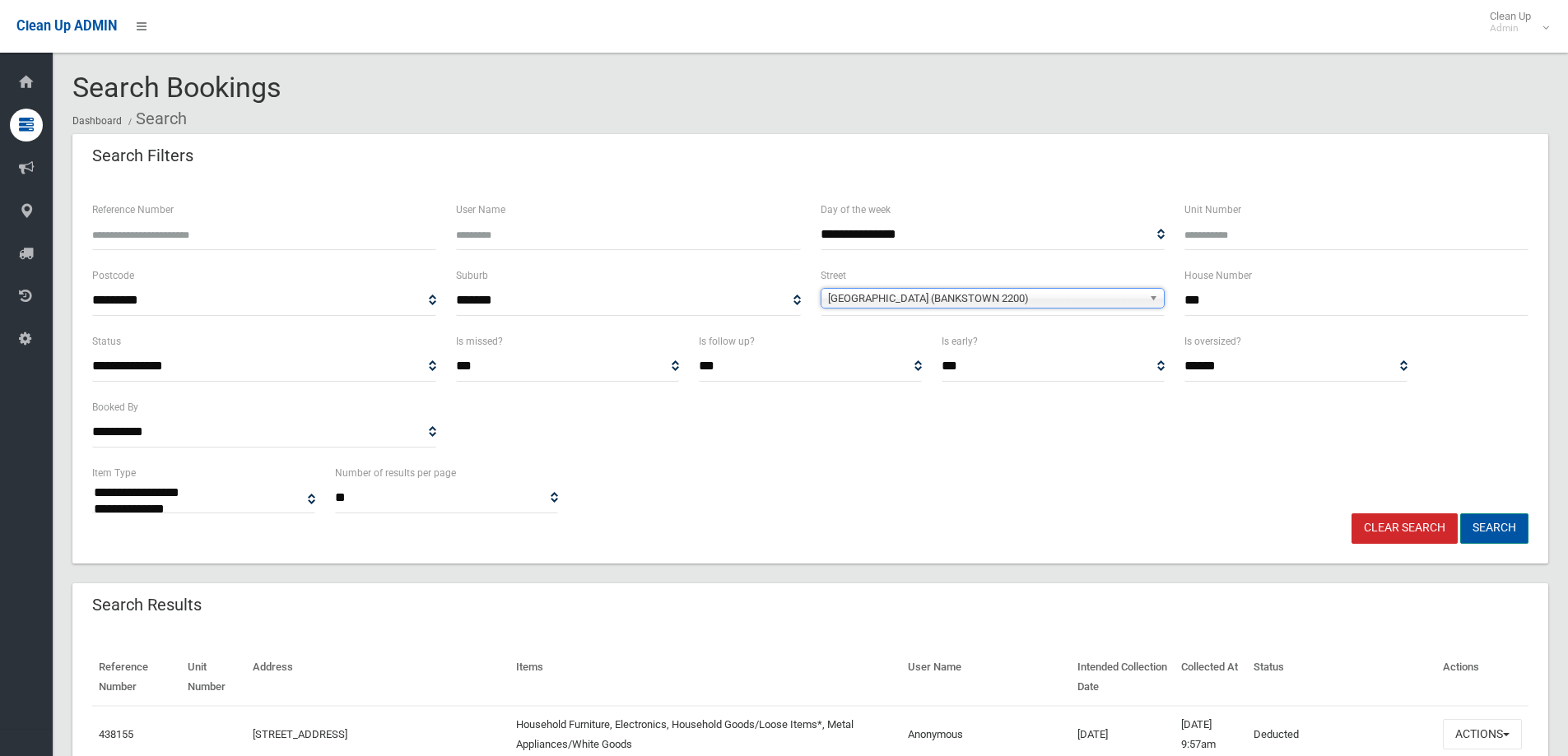
click at [1497, 531] on button "Search" at bounding box center [1495, 529] width 69 height 31
click at [1495, 529] on button "Search" at bounding box center [1495, 529] width 69 height 31
click at [1497, 529] on button "Search" at bounding box center [1495, 529] width 69 height 31
click at [1500, 529] on button "Search" at bounding box center [1495, 529] width 69 height 31
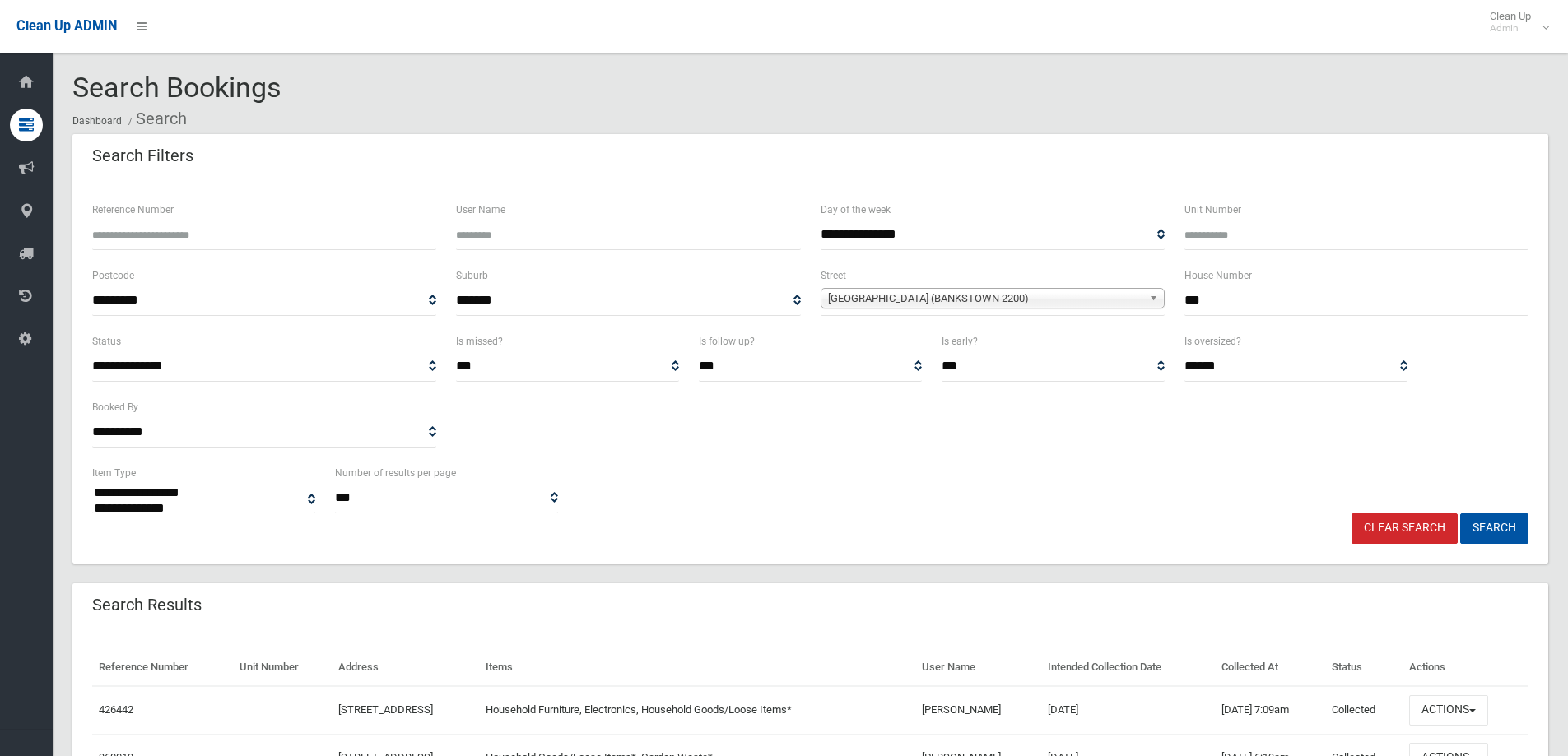
select select
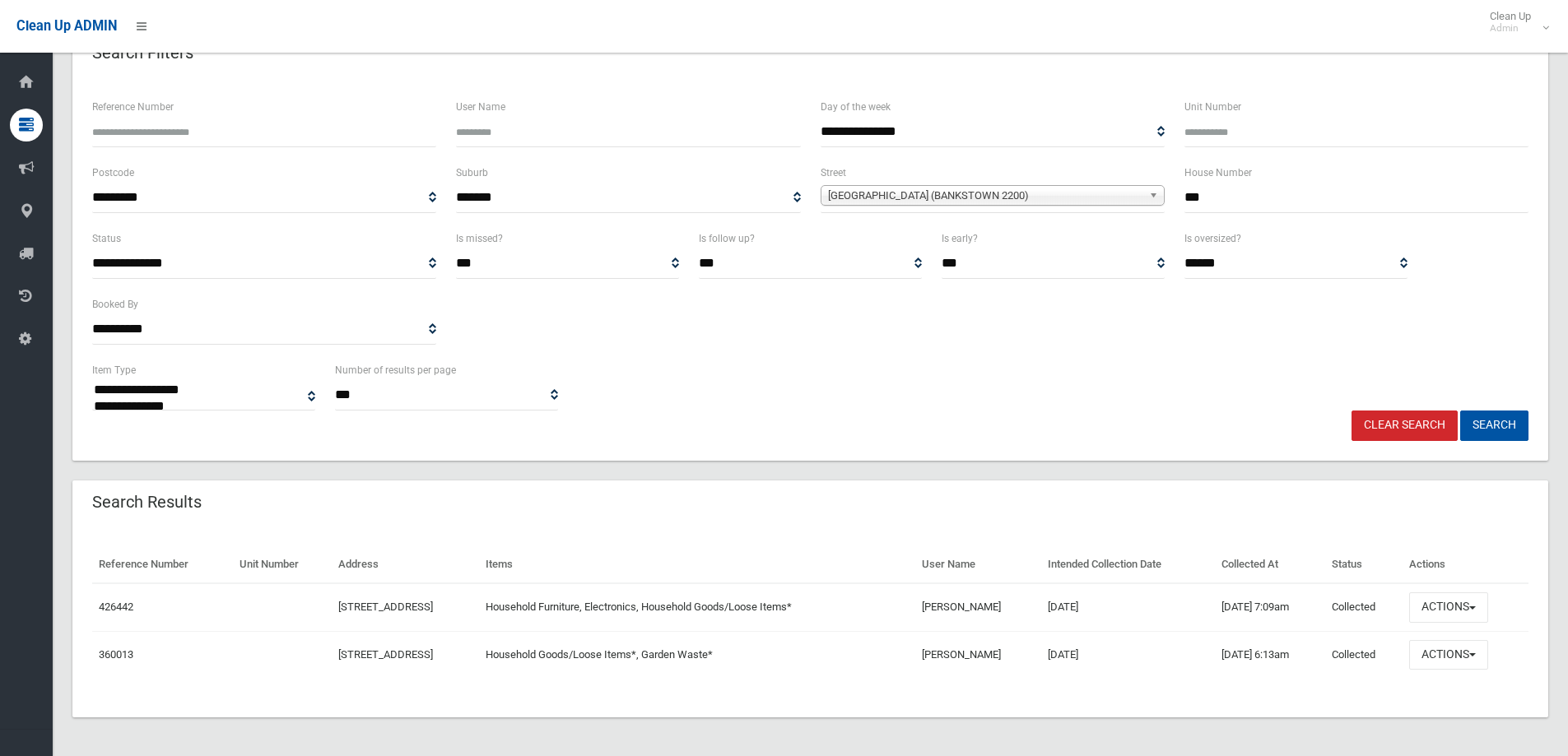
scroll to position [104, 0]
click at [1459, 609] on button "Actions" at bounding box center [1448, 607] width 79 height 31
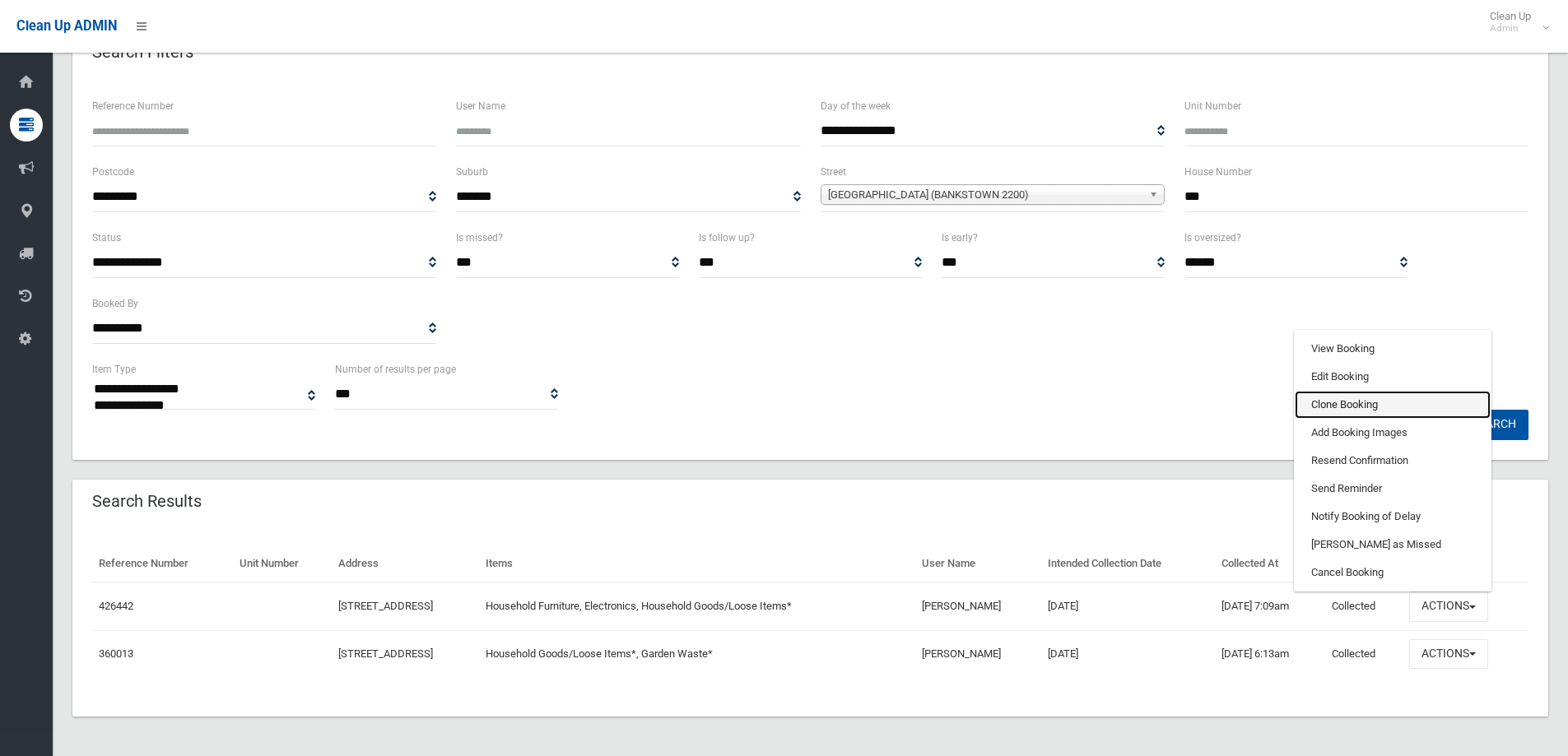
click at [1344, 400] on link "Clone Booking" at bounding box center [1392, 404] width 196 height 28
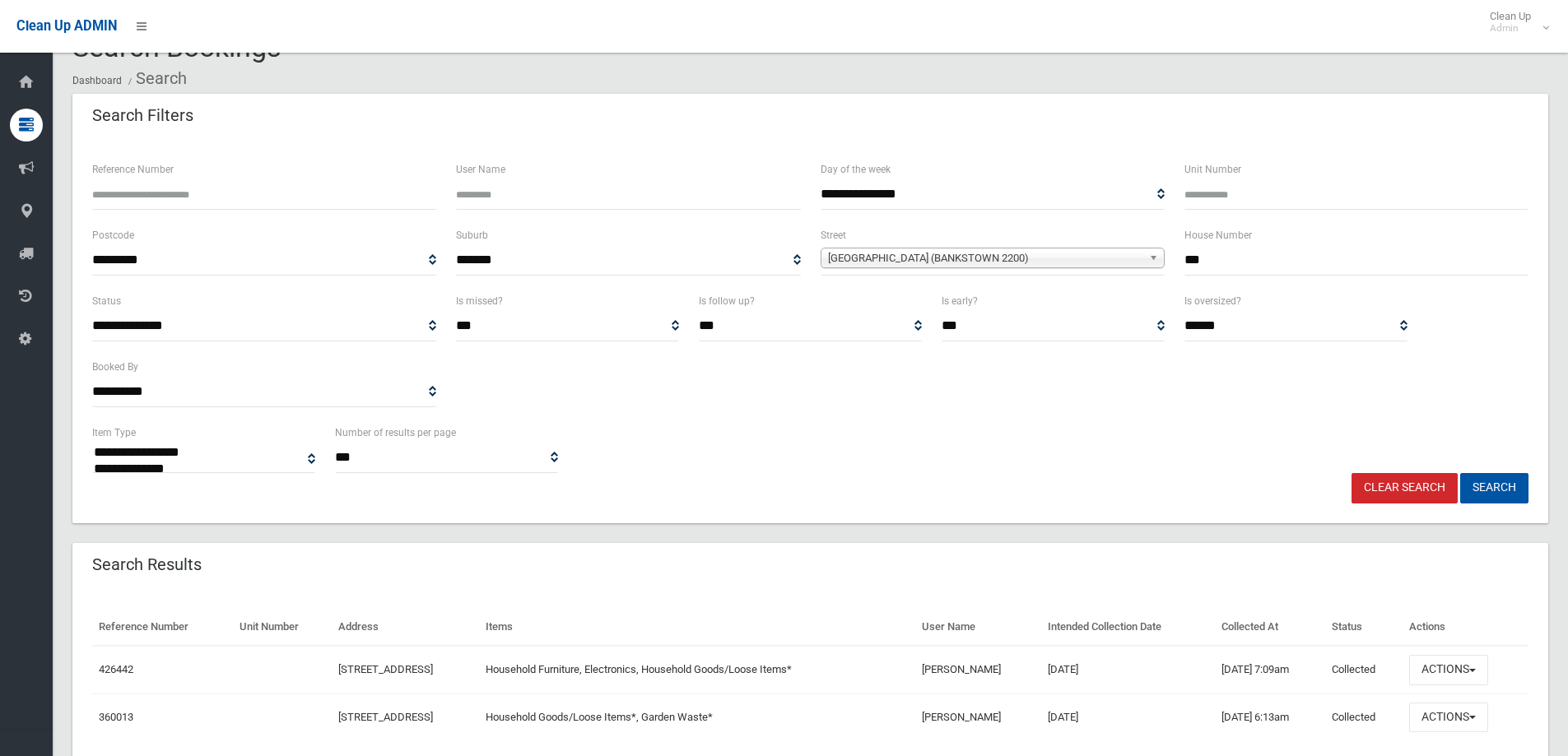
scroll to position [0, 0]
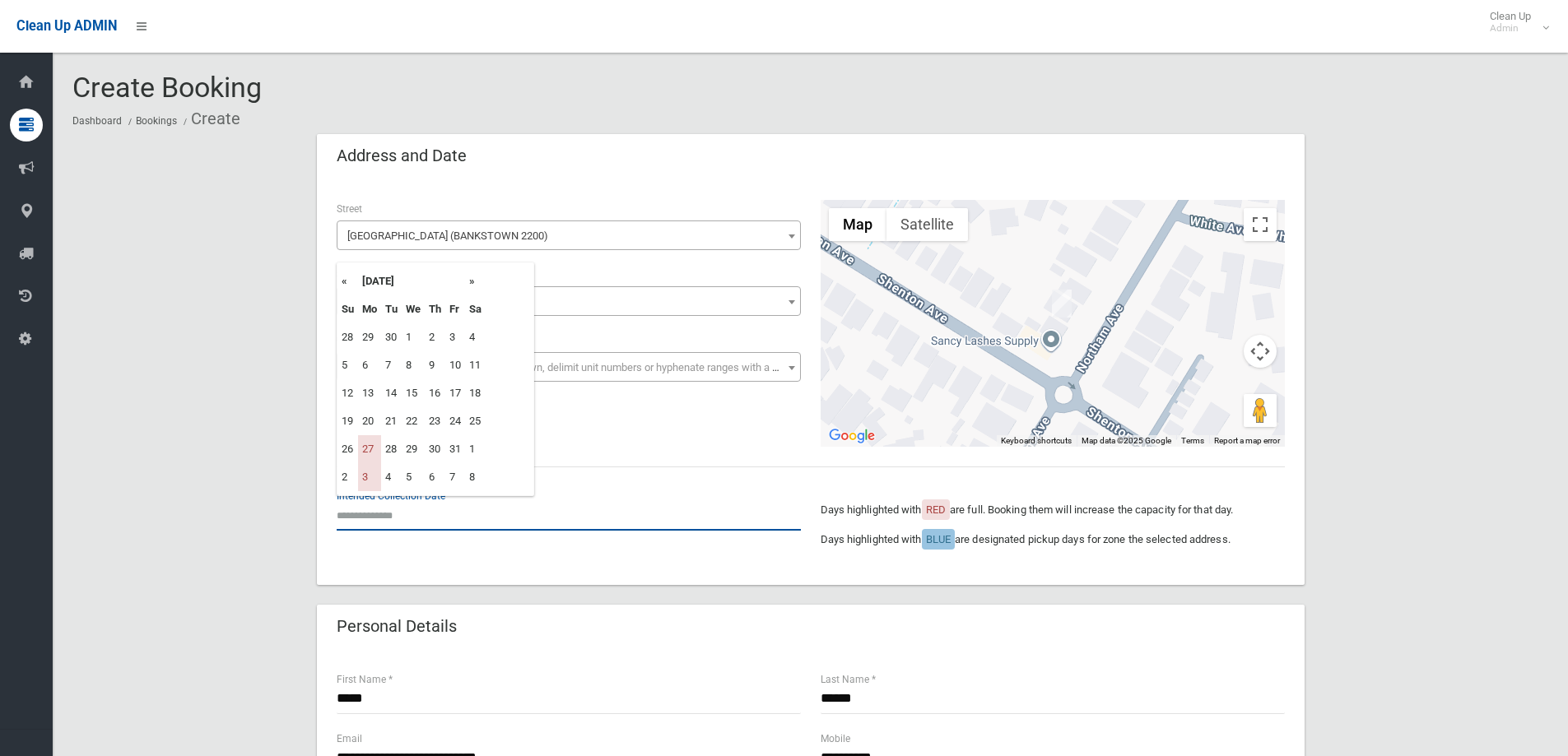
click at [384, 503] on input "text" at bounding box center [569, 515] width 464 height 31
click at [473, 282] on th "»" at bounding box center [475, 281] width 20 height 28
